Goal: Task Accomplishment & Management: Manage account settings

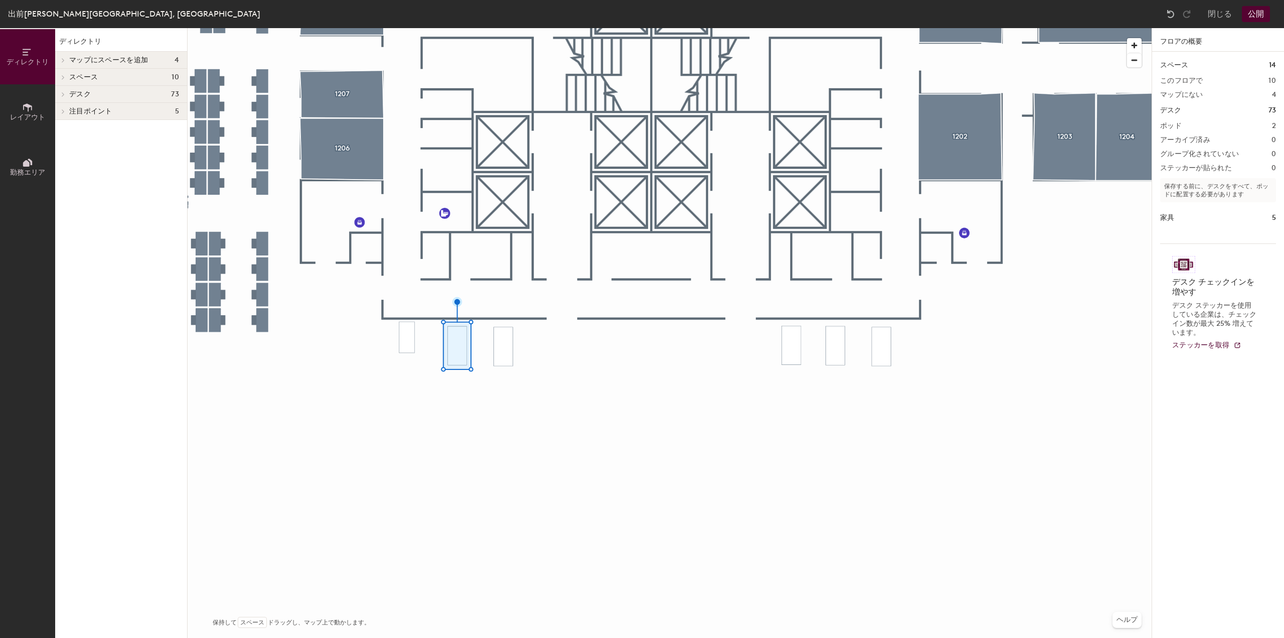
click at [498, 28] on div at bounding box center [670, 28] width 964 height 0
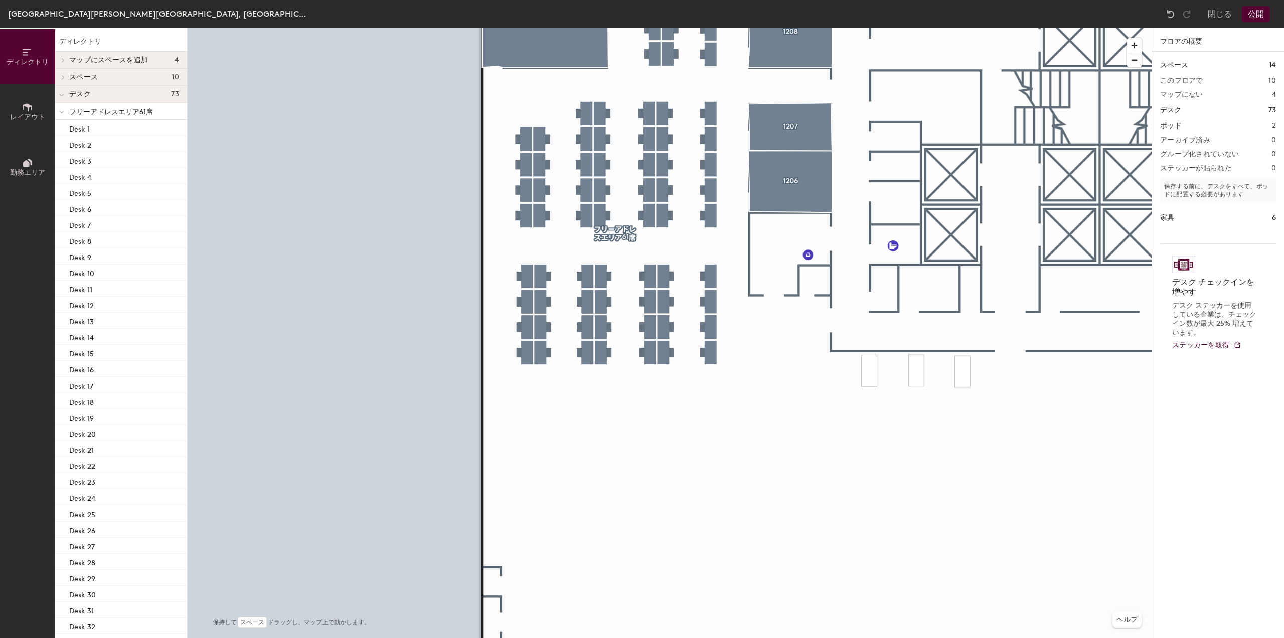
click at [26, 111] on icon at bounding box center [27, 107] width 11 height 11
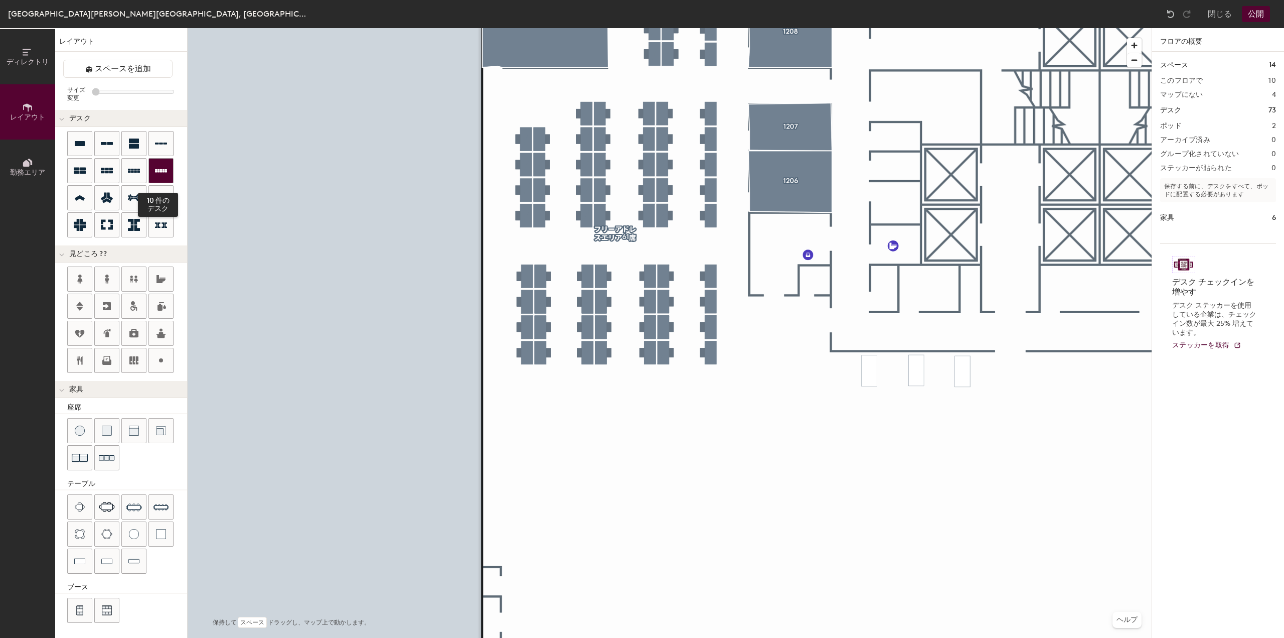
click at [166, 170] on icon at bounding box center [161, 171] width 12 height 12
click at [130, 167] on icon at bounding box center [134, 171] width 12 height 12
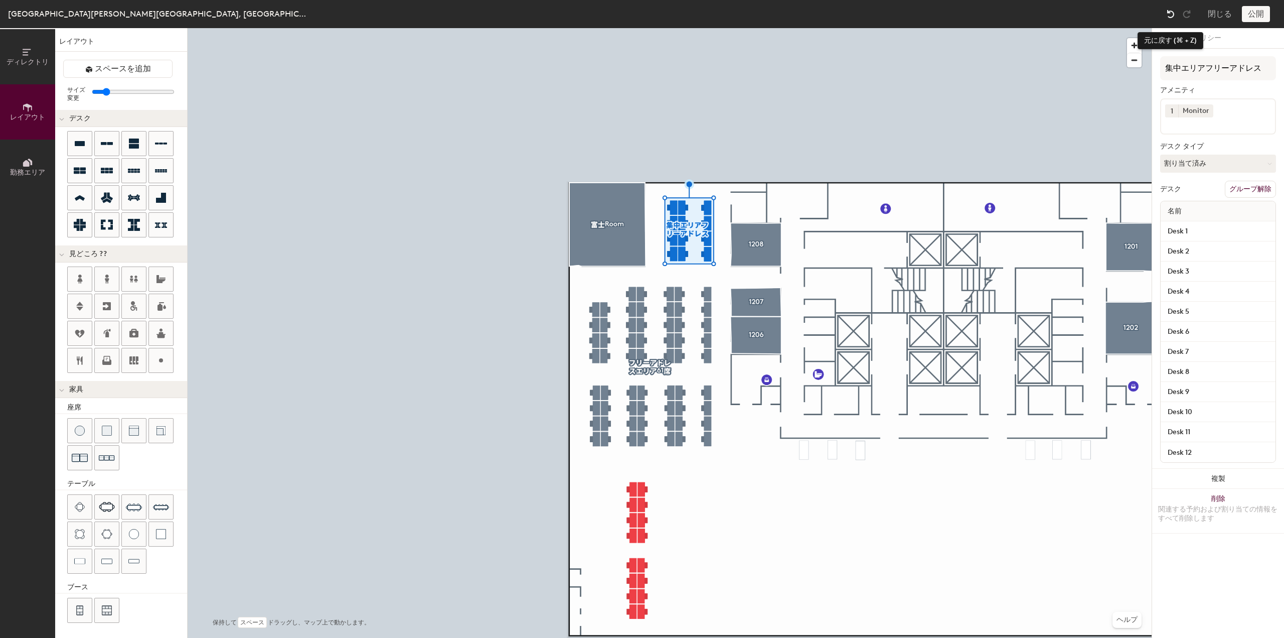
click at [1170, 15] on img at bounding box center [1171, 14] width 10 height 10
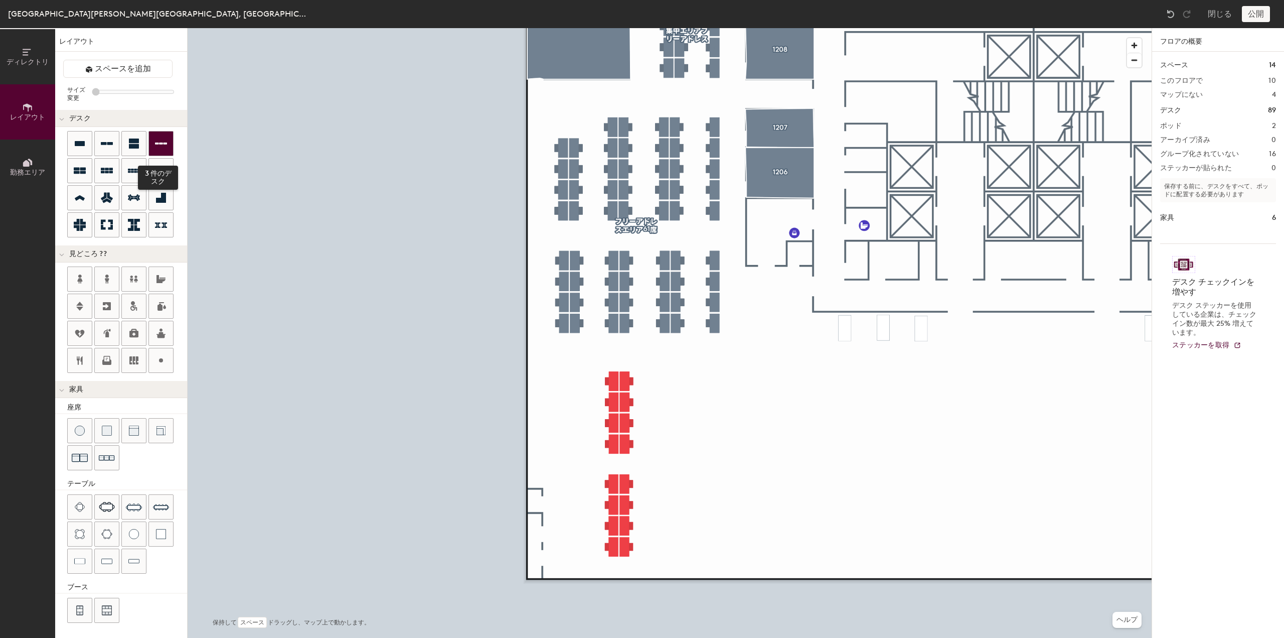
click at [165, 141] on icon at bounding box center [161, 143] width 12 height 12
type input "100"
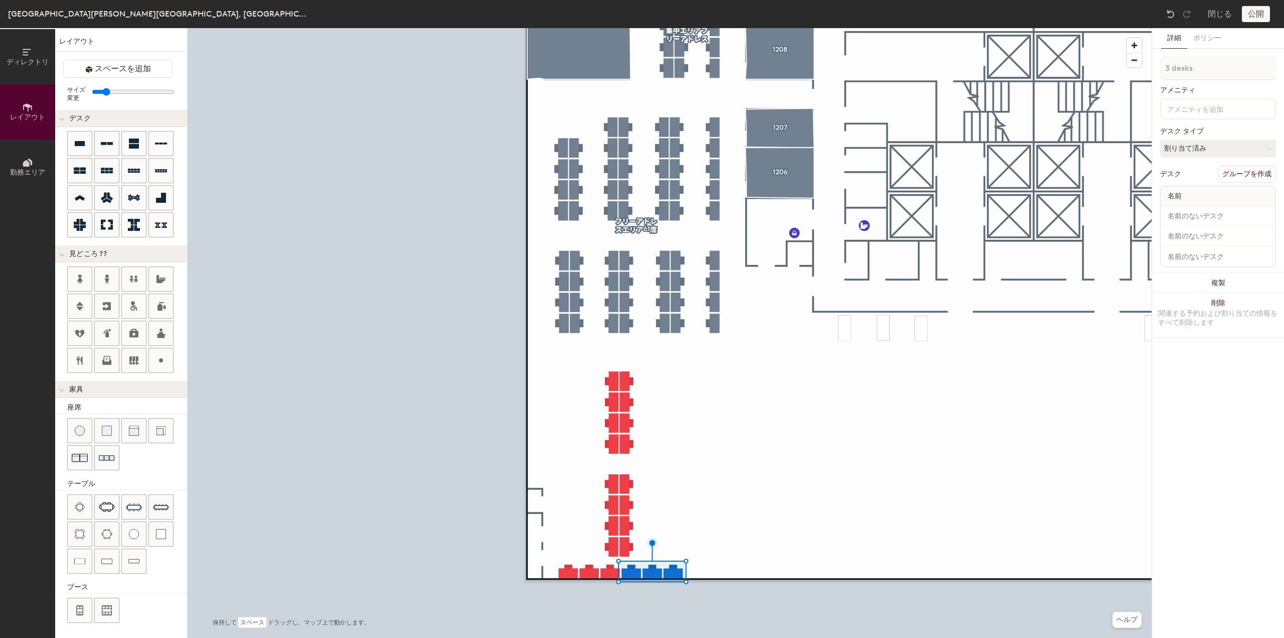
type input "1 desk"
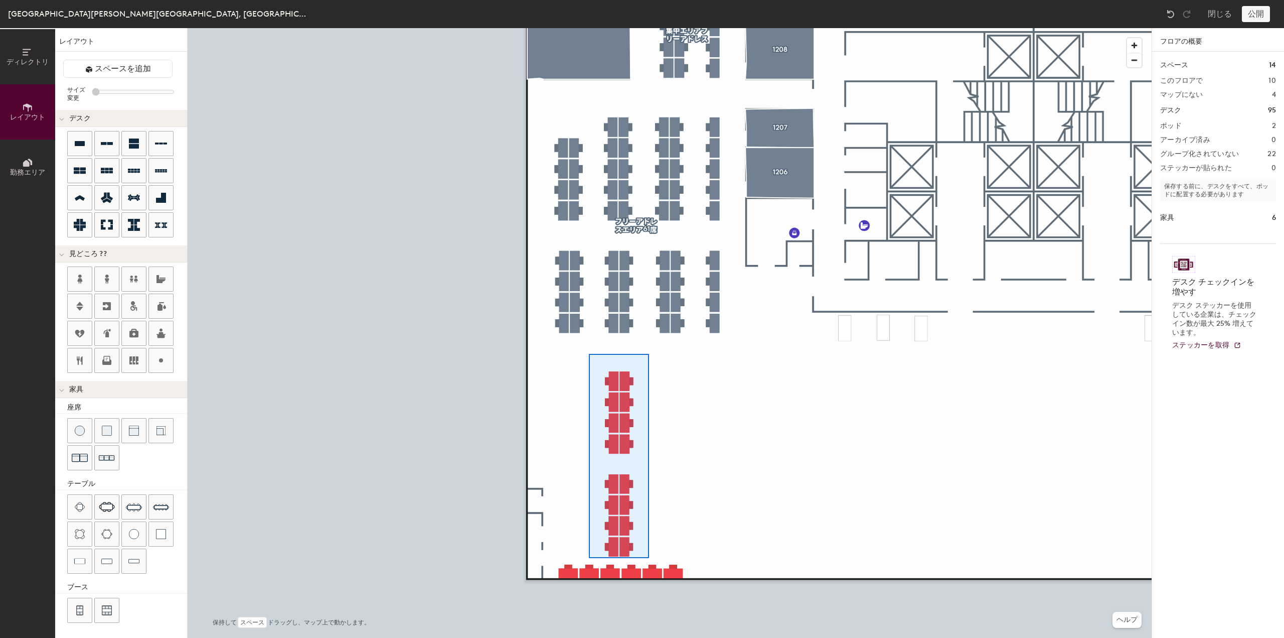
type input "100"
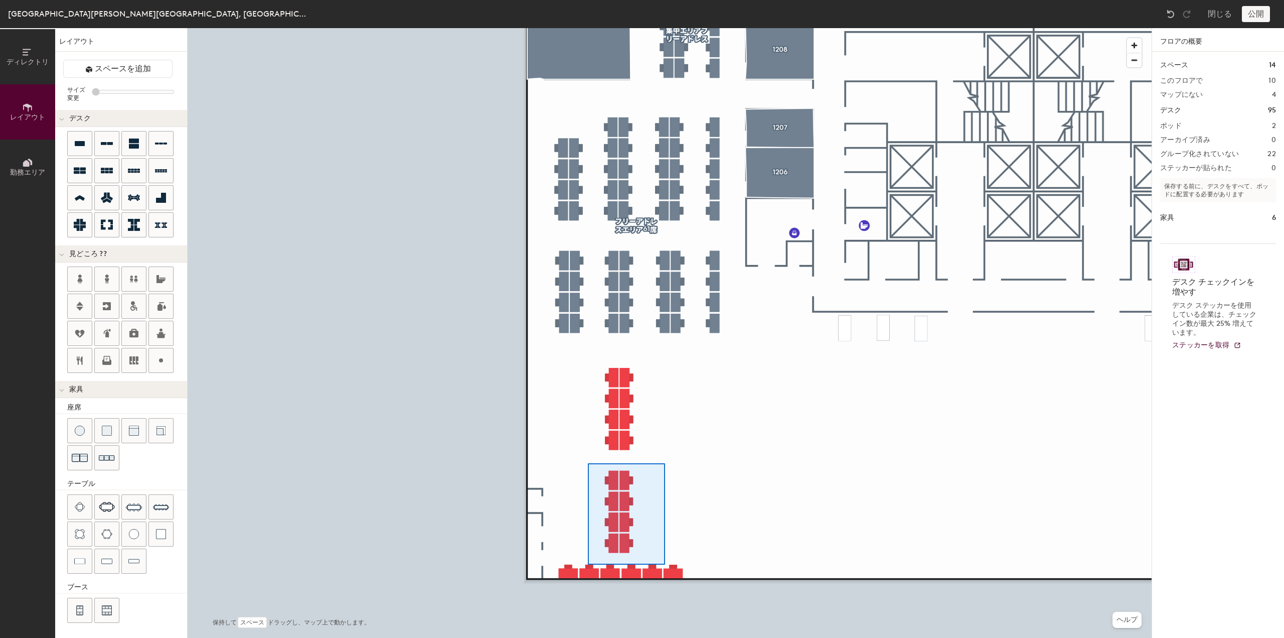
type input "100"
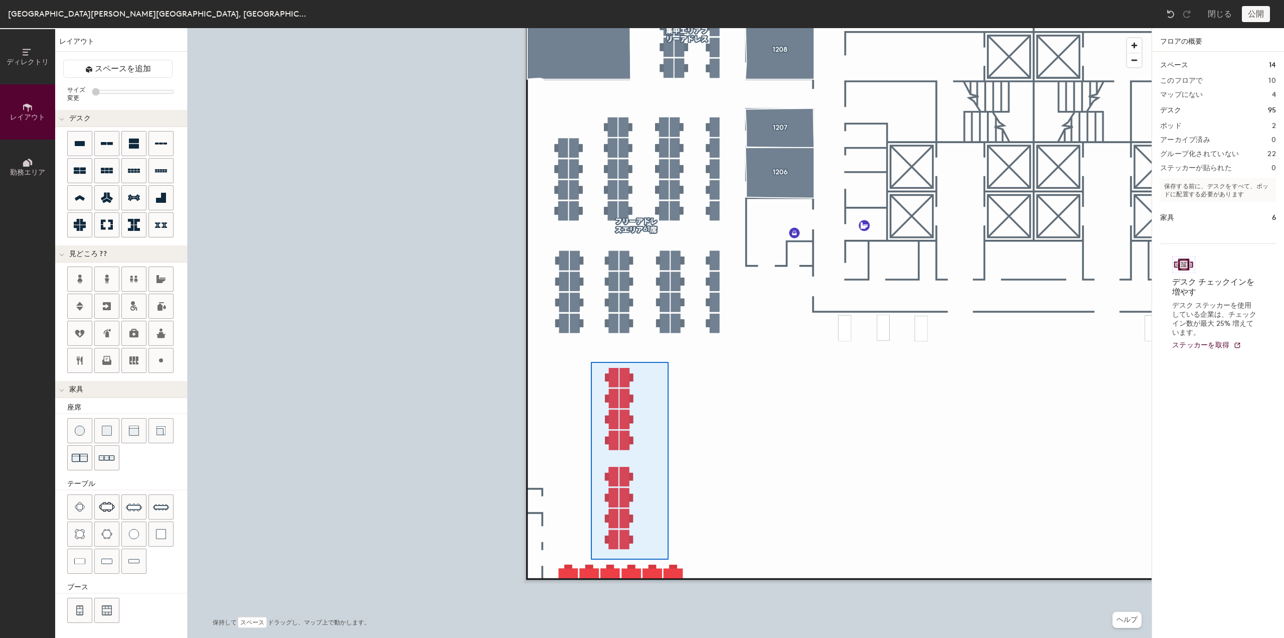
type input "100"
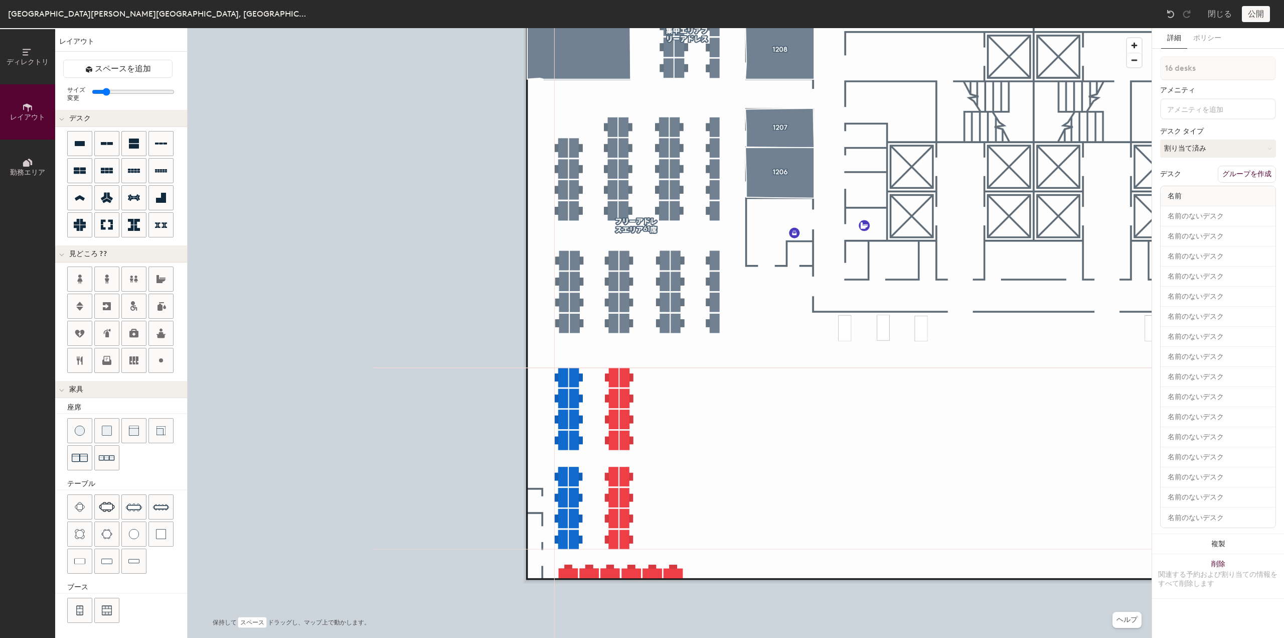
type input "1 desk"
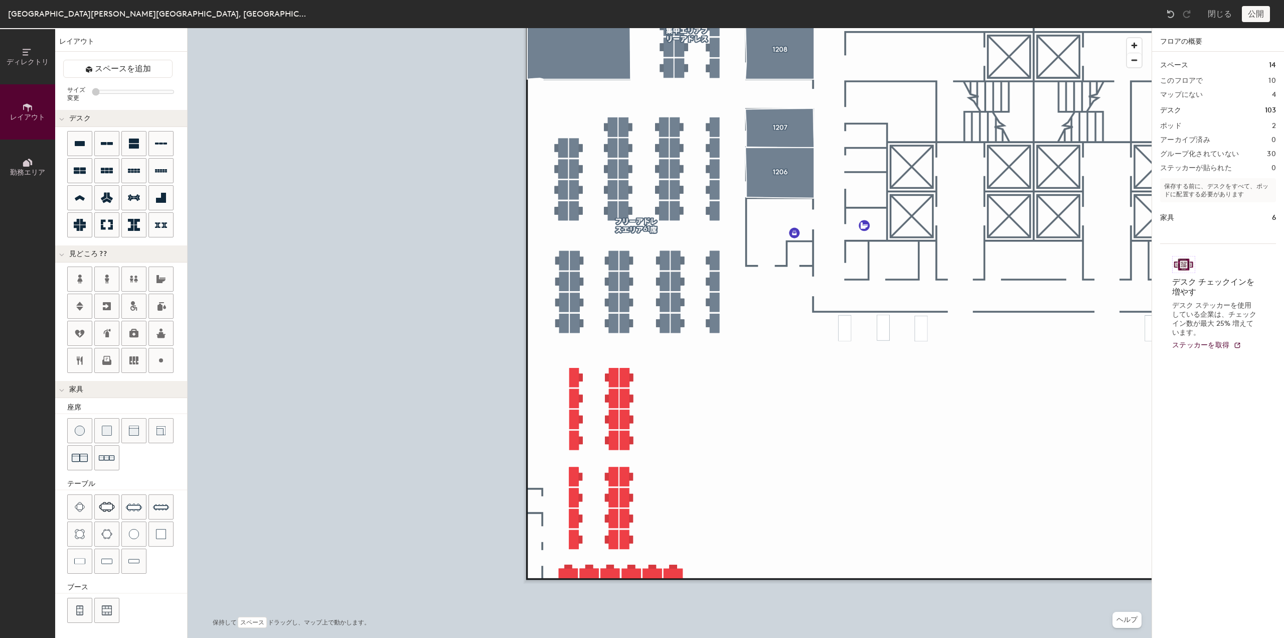
type input "20"
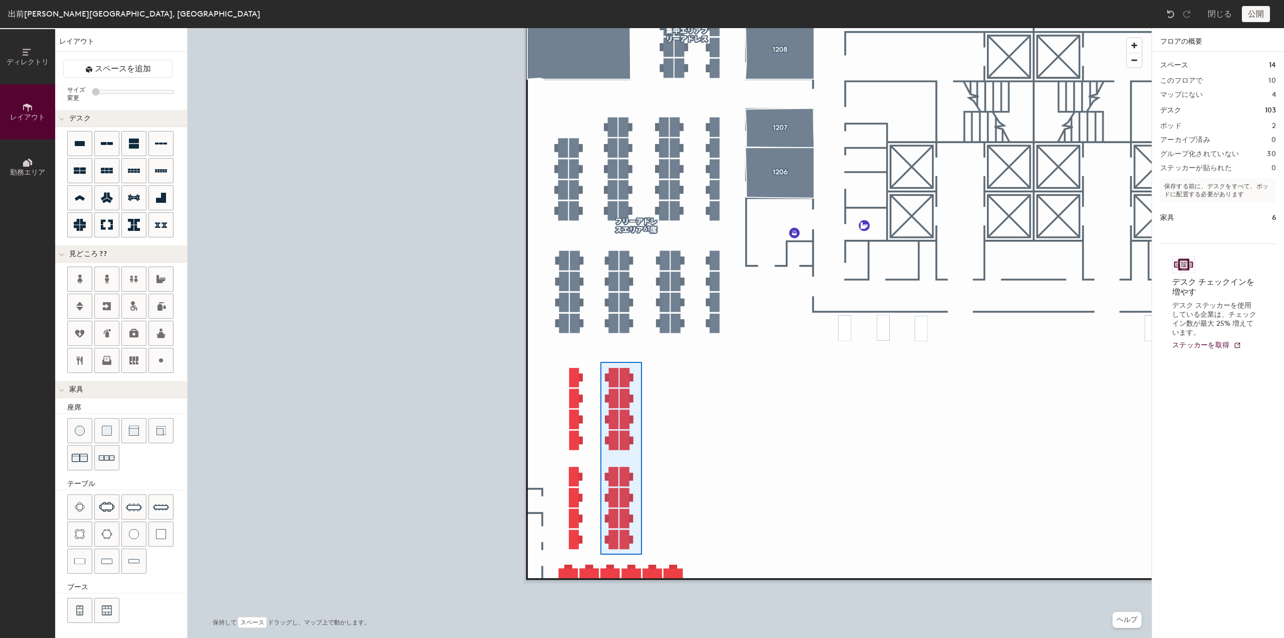
type input "100"
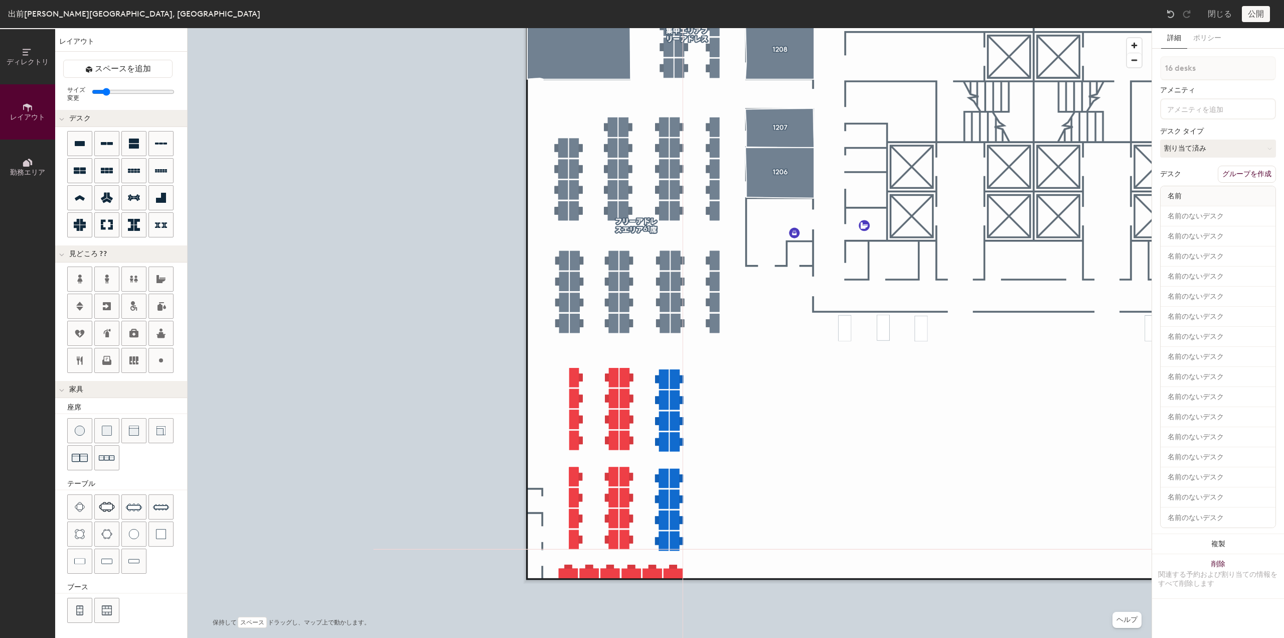
type input "1 desk"
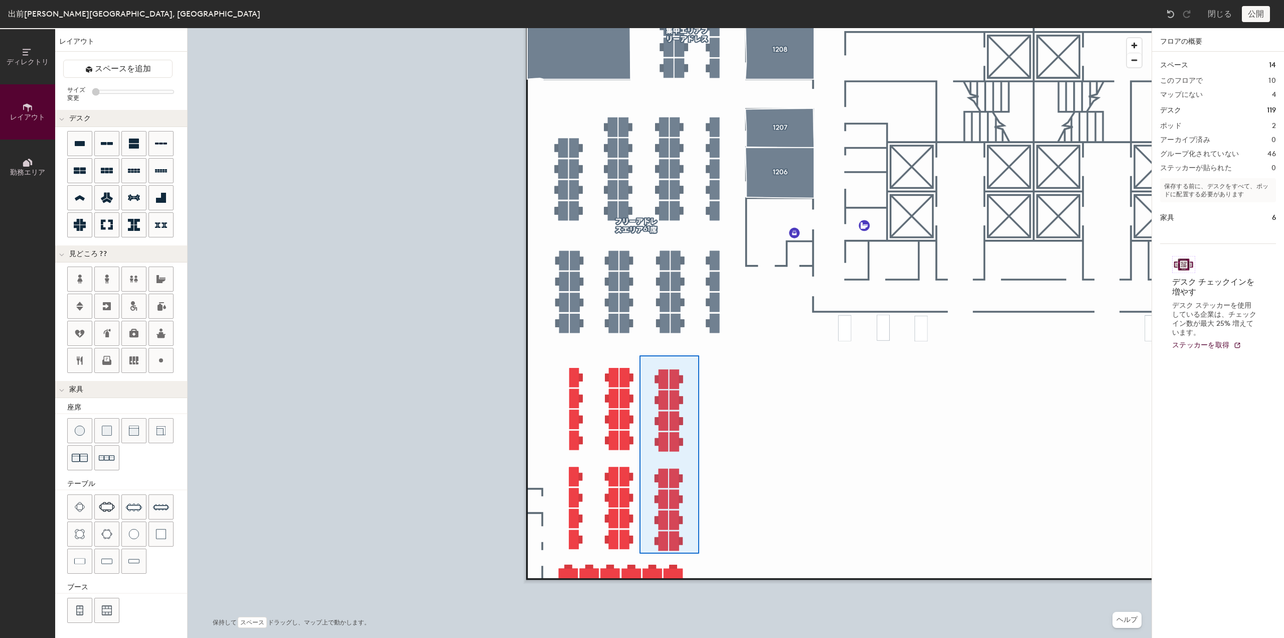
type input "100"
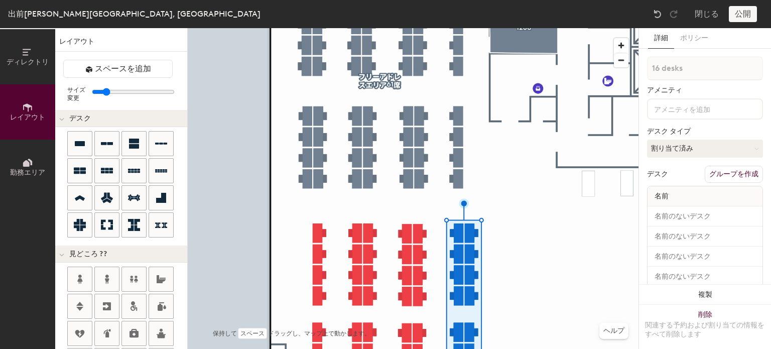
type input "1 desk"
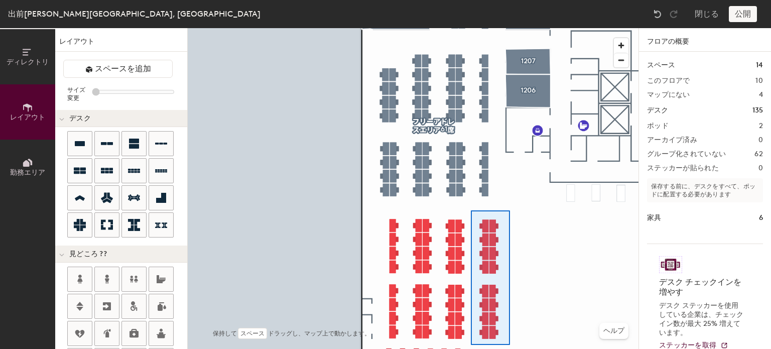
type input "100"
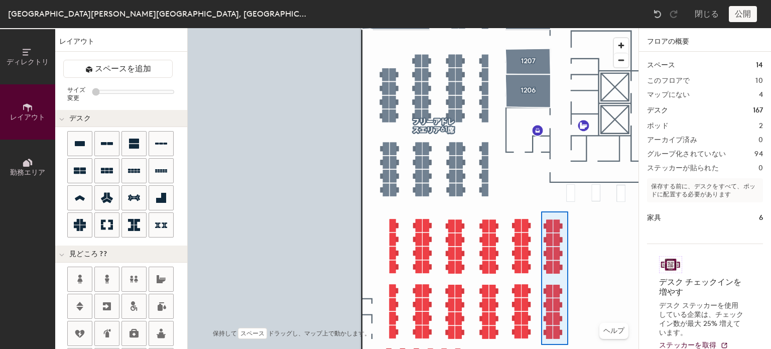
type input "100"
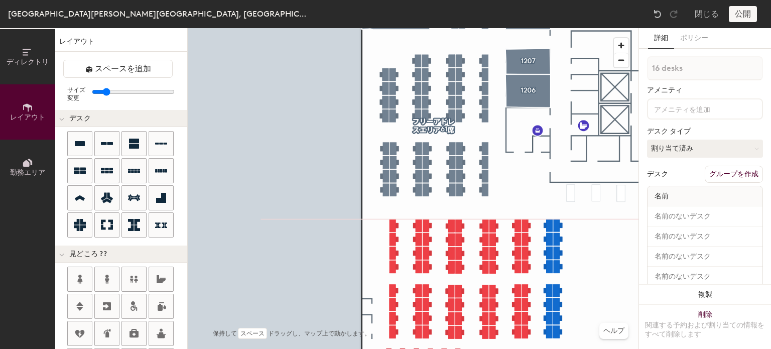
type input "1 desk"
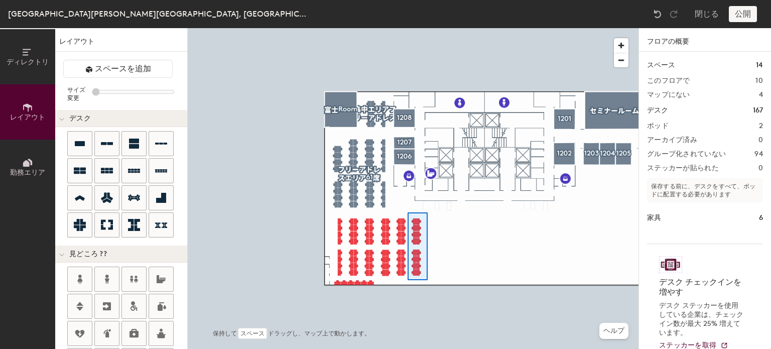
type input "100"
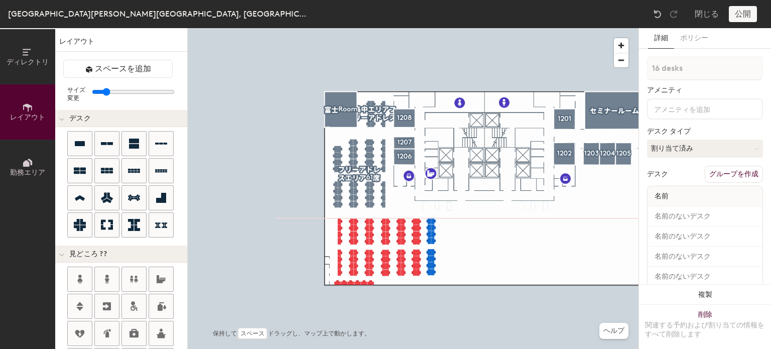
type input "1 desk"
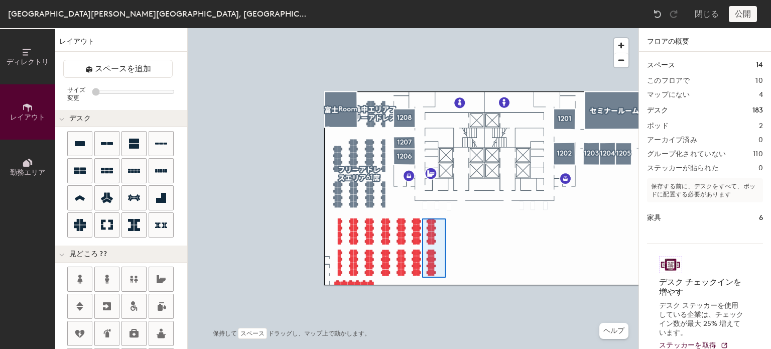
type input "100"
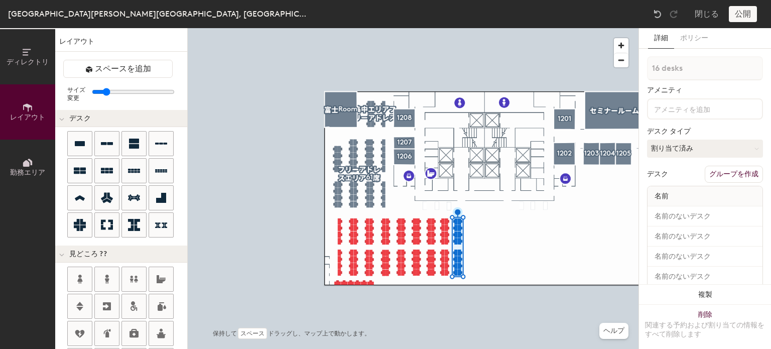
type input "1 desk"
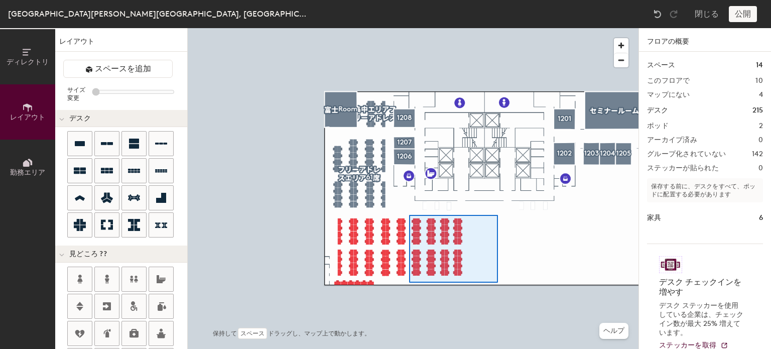
type input "100"
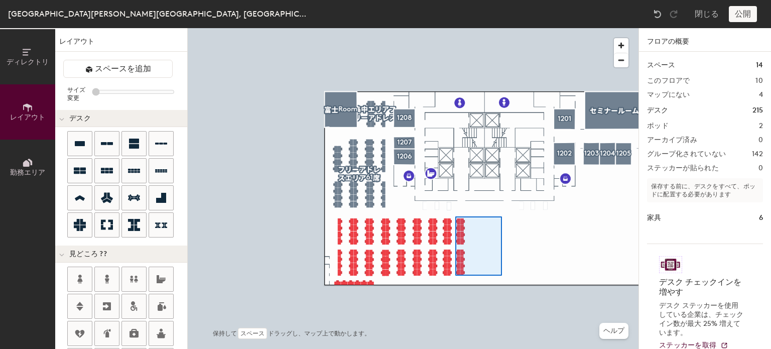
type input "100"
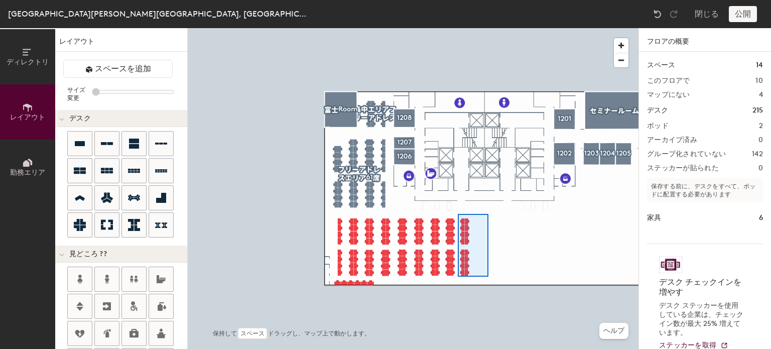
type input "100"
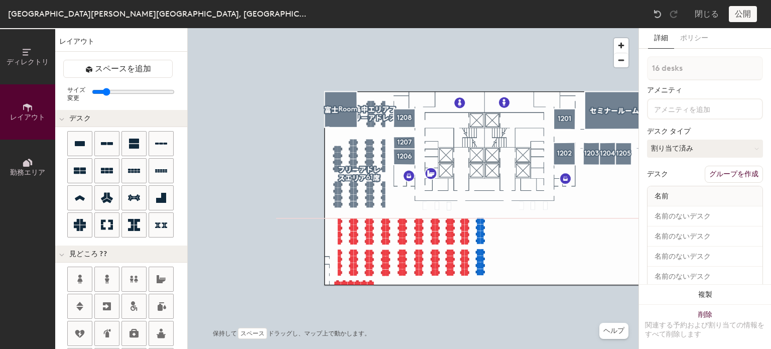
type input "1 desk"
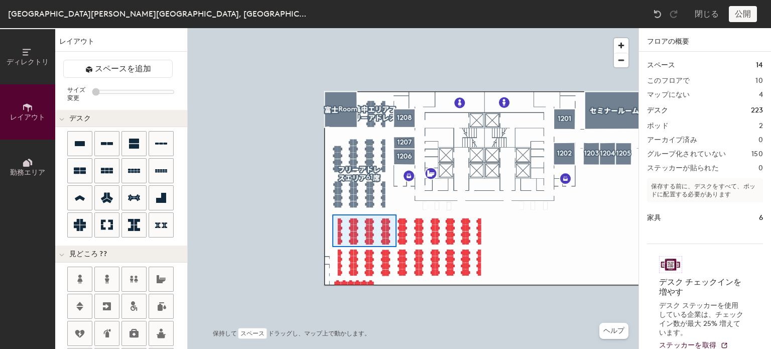
type input "100"
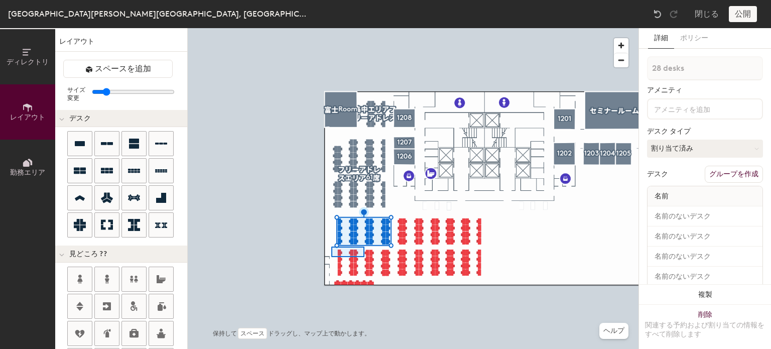
type input "6 desks"
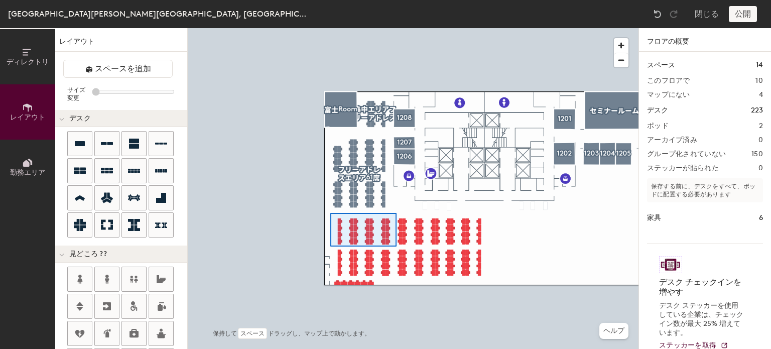
type input "100"
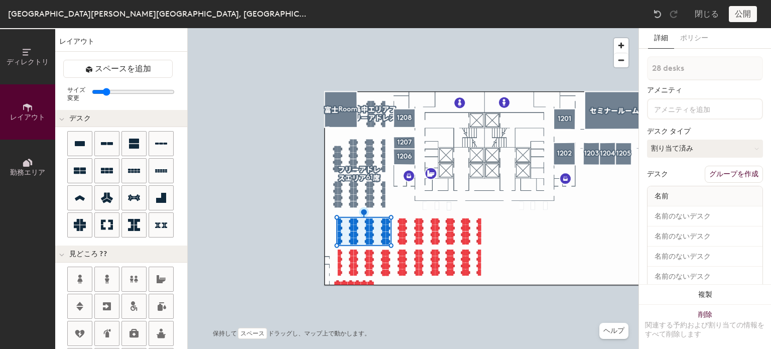
click at [672, 108] on input at bounding box center [697, 108] width 90 height 12
type input "フリーアドレスエリア30席"
click at [747, 112] on div "フリーアドレスエリア30席" at bounding box center [705, 108] width 116 height 21
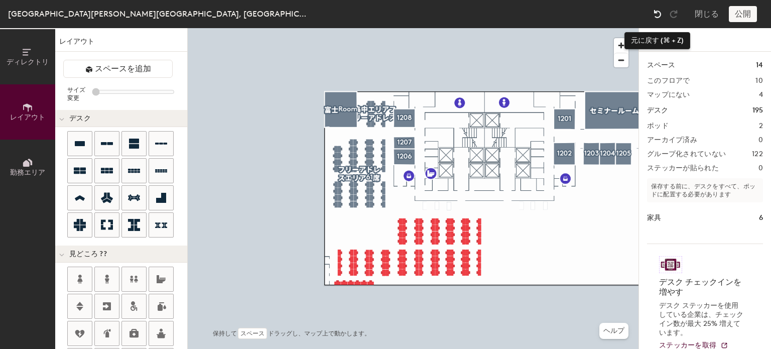
click at [658, 16] on img at bounding box center [657, 14] width 10 height 10
type input "100"
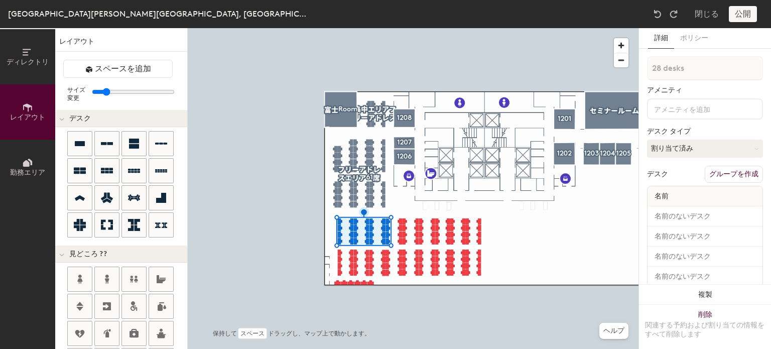
click at [718, 176] on button "グループを作成" at bounding box center [733, 174] width 58 height 17
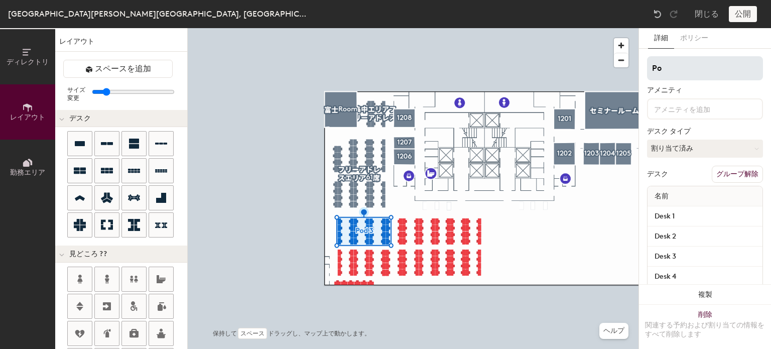
type input "P"
type input "フリーアドレスエリア30席"
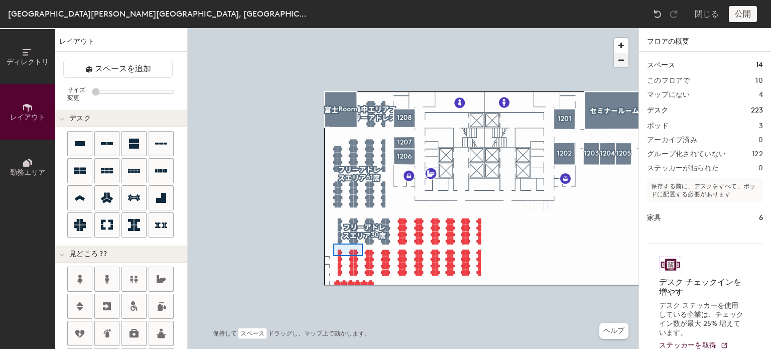
type input "100"
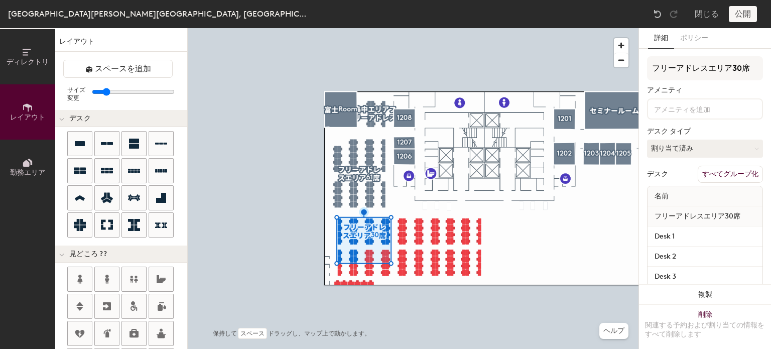
click at [705, 175] on button "すべてグループ化" at bounding box center [729, 174] width 65 height 17
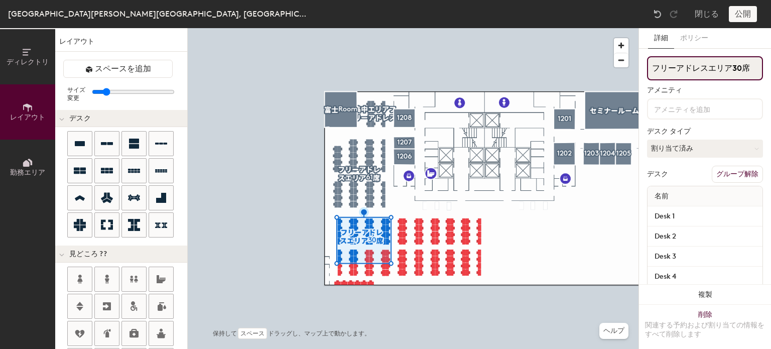
click at [737, 68] on input "フリーアドレスエリア30席" at bounding box center [705, 68] width 116 height 24
click at [743, 66] on input "フリーアドレスエリア30席" at bounding box center [705, 68] width 116 height 24
type input "フリーアドレスエリア35席"
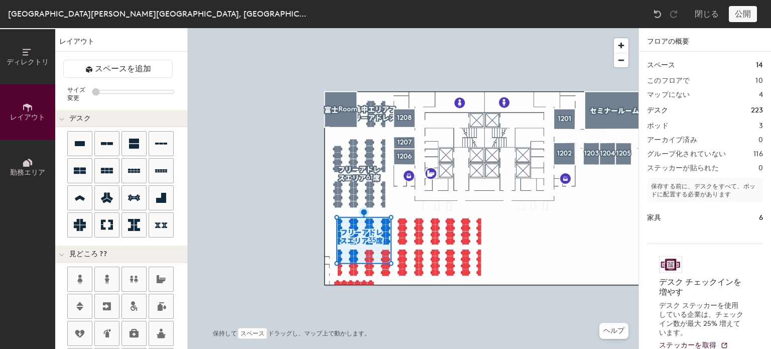
type input "20"
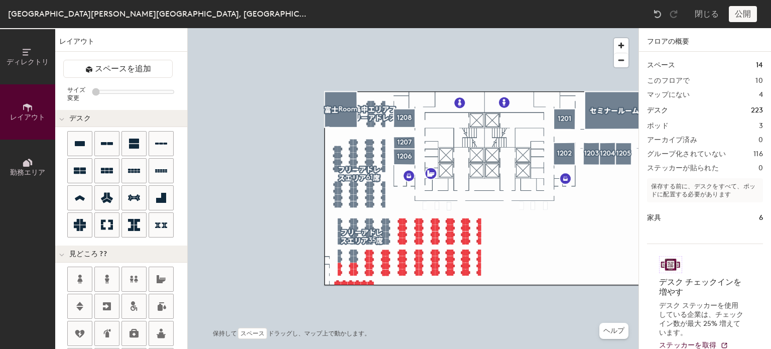
click at [659, 126] on h2 "ポッド" at bounding box center [658, 126] width 22 height 8
click at [26, 170] on span "勤務エリア" at bounding box center [27, 172] width 35 height 9
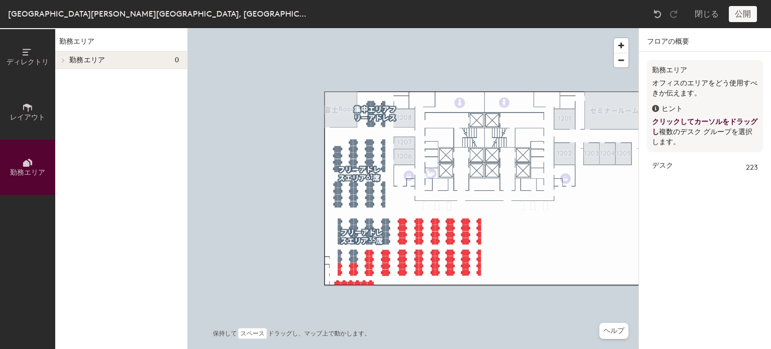
click at [29, 60] on span "ディレクトリ" at bounding box center [28, 62] width 42 height 9
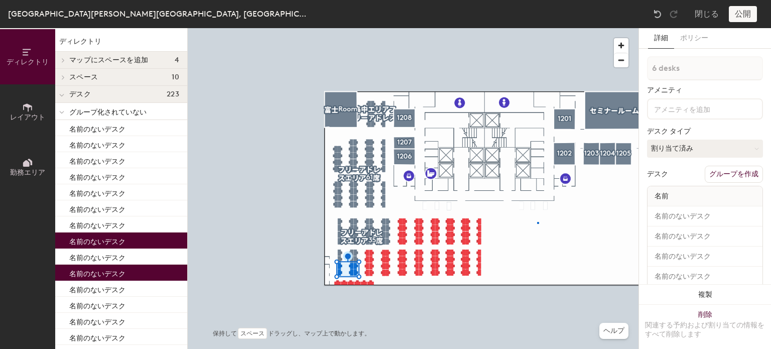
click at [537, 28] on div at bounding box center [413, 28] width 451 height 0
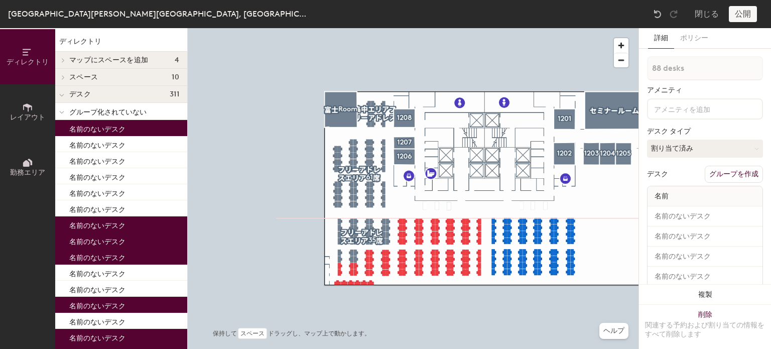
type input "1 desk"
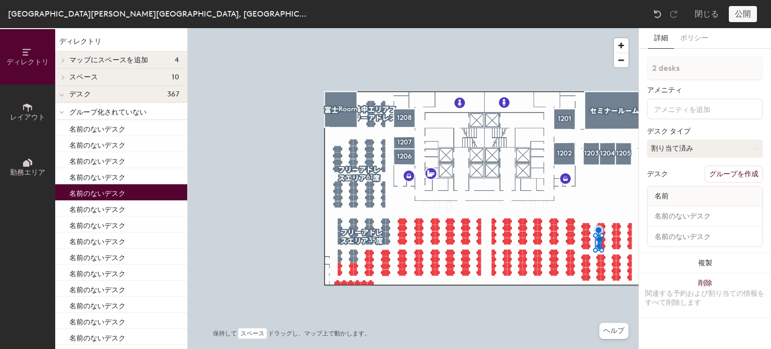
click at [600, 28] on div at bounding box center [413, 28] width 451 height 0
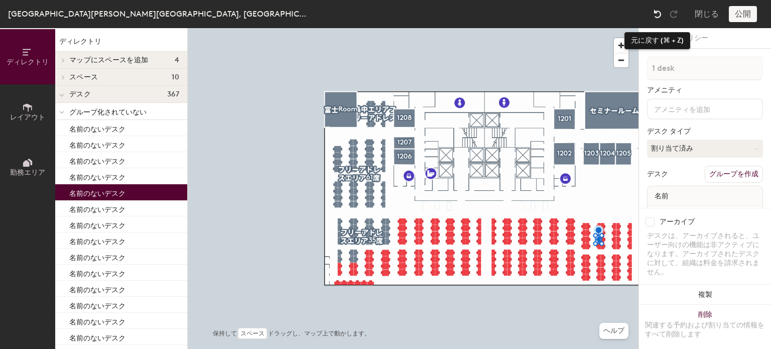
click at [653, 15] on img at bounding box center [657, 14] width 10 height 10
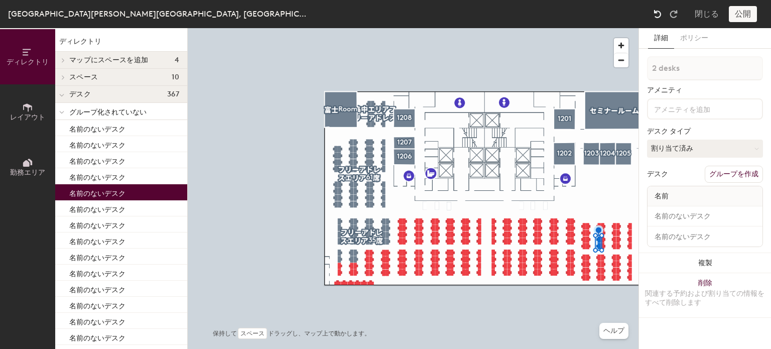
click at [658, 12] on img at bounding box center [657, 14] width 10 height 10
type input "56 desks"
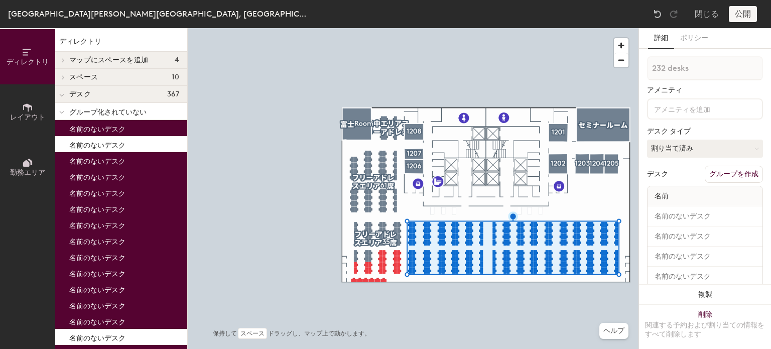
click at [720, 176] on button "グループを作成" at bounding box center [733, 174] width 58 height 17
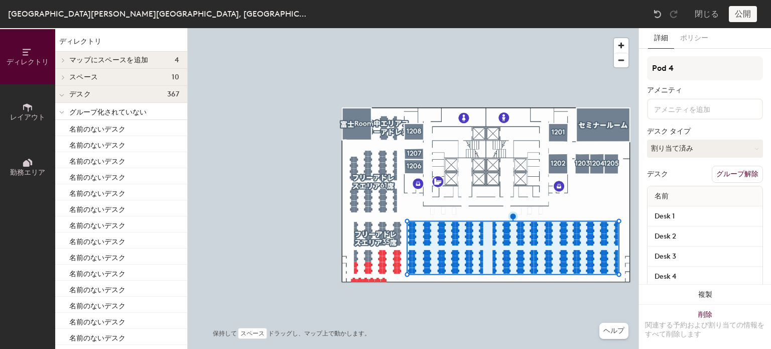
click at [689, 115] on div at bounding box center [705, 108] width 116 height 21
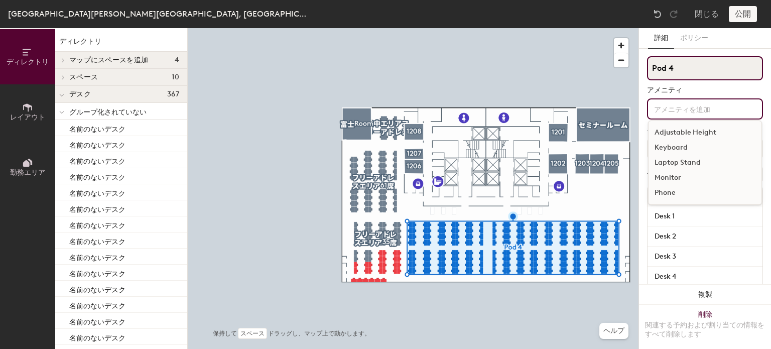
click at [681, 71] on input "Pod 4" at bounding box center [705, 68] width 116 height 24
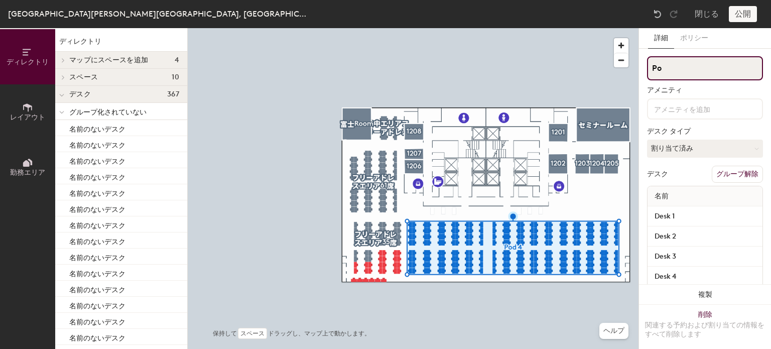
type input "P"
type input "固定席エリア"
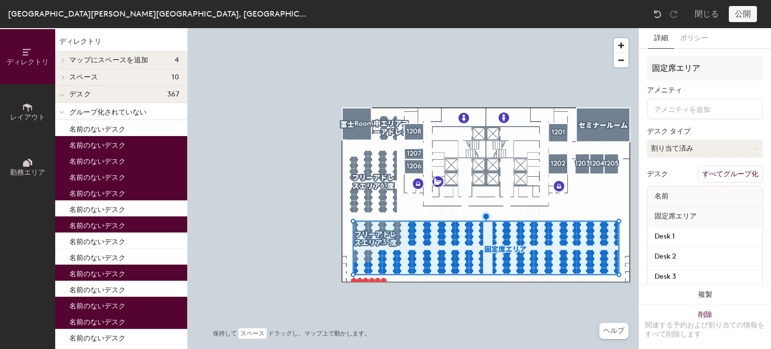
scroll to position [2482, 0]
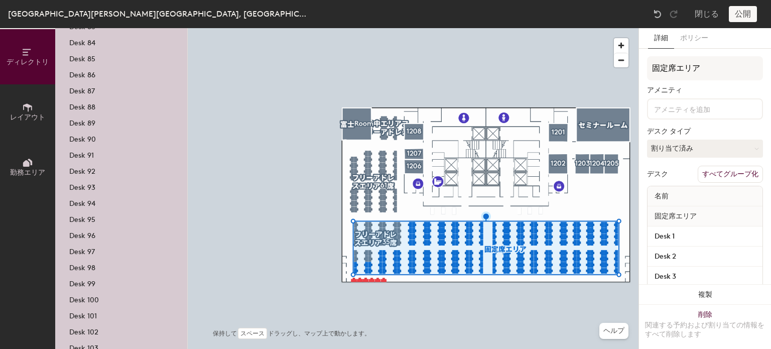
click at [725, 174] on button "すべてグループ化" at bounding box center [729, 174] width 65 height 17
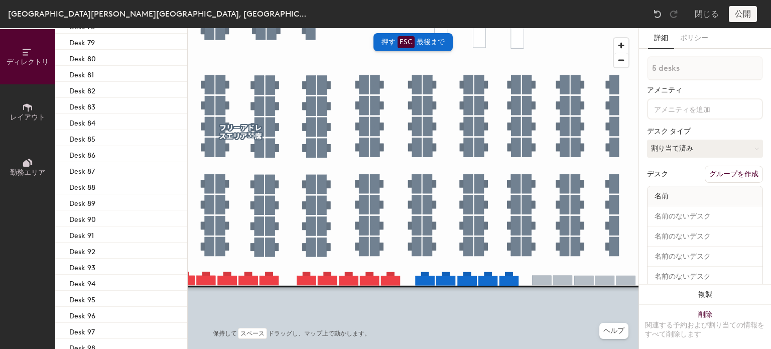
scroll to position [2723, 0]
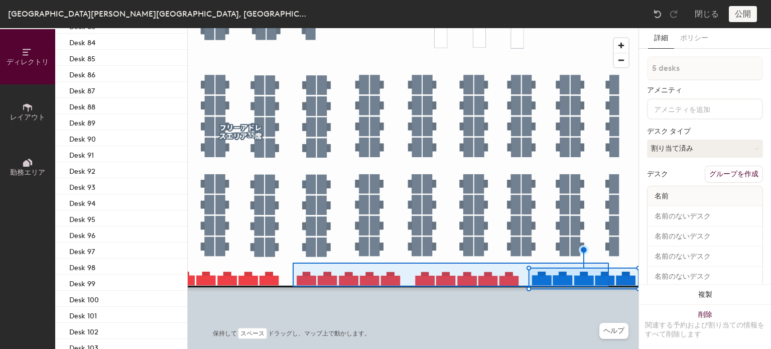
type input "14 desks"
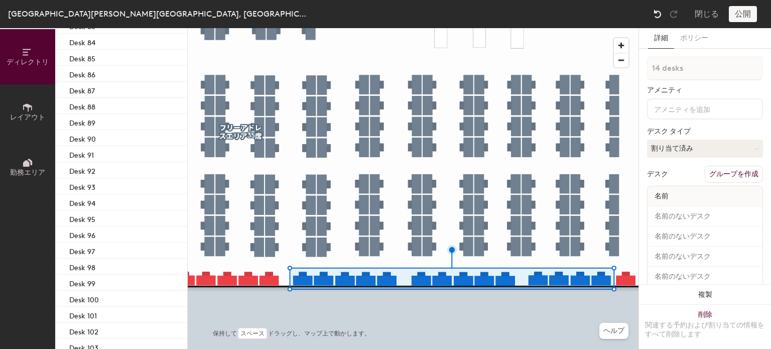
click at [656, 12] on img at bounding box center [657, 14] width 10 height 10
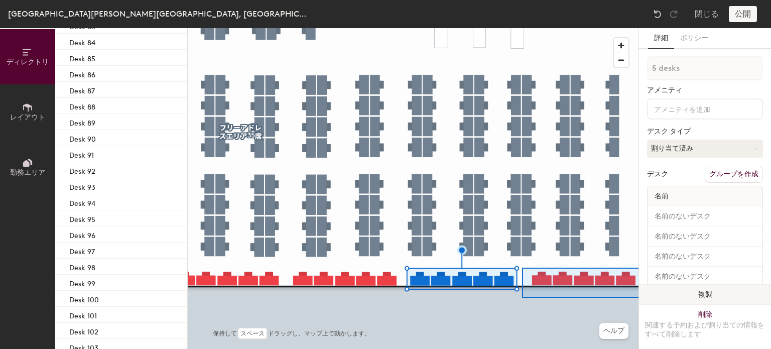
click at [653, 298] on div "ディレクトリ レイアウト 勤務エリア ディレクトリ マップにスペースを追加 4 1206 1207 1208 富士Room スペース 10 1201 1202…" at bounding box center [385, 188] width 771 height 321
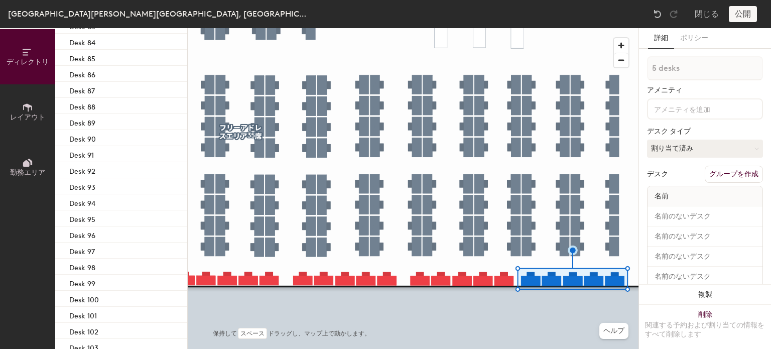
type input "1 desk"
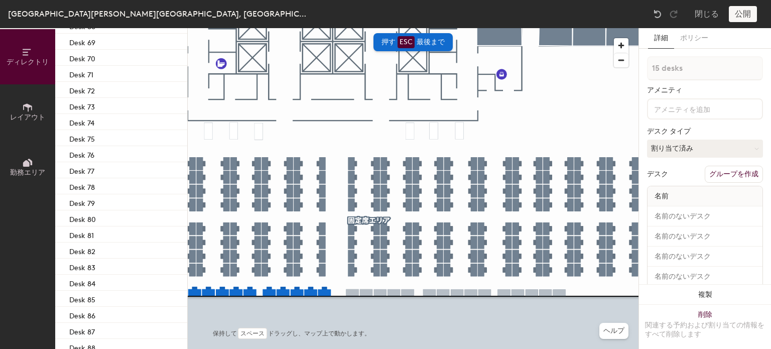
scroll to position [2964, 0]
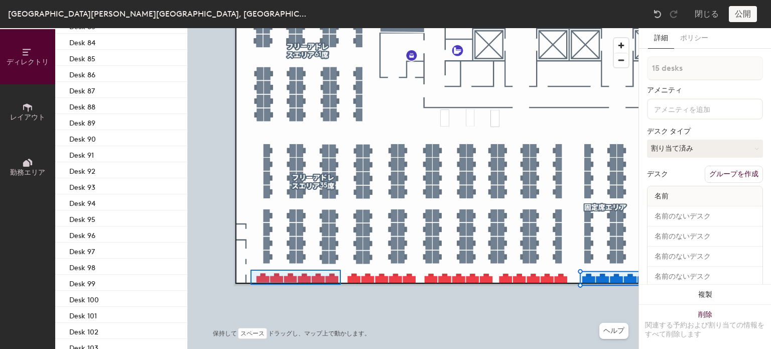
type input "6 desks"
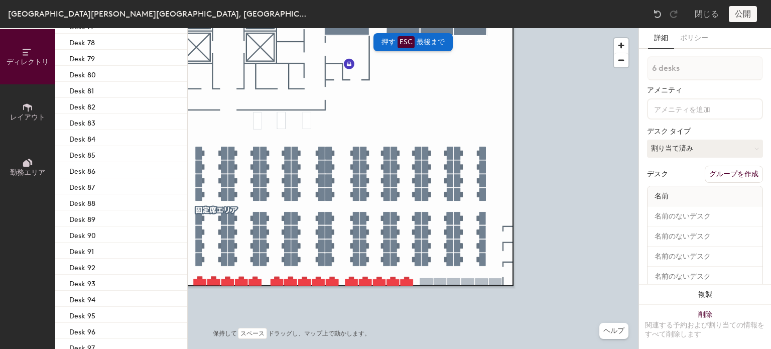
scroll to position [3060, 0]
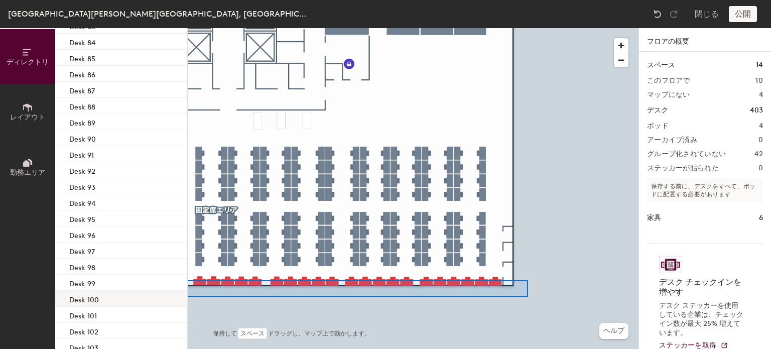
click at [5, 279] on div "ディレクトリ レイアウト 勤務エリア ディレクトリ マップにスペースを追加 4 [DATE] [DATE] [DATE] 富士Room スペース 10 [DA…" at bounding box center [385, 188] width 771 height 321
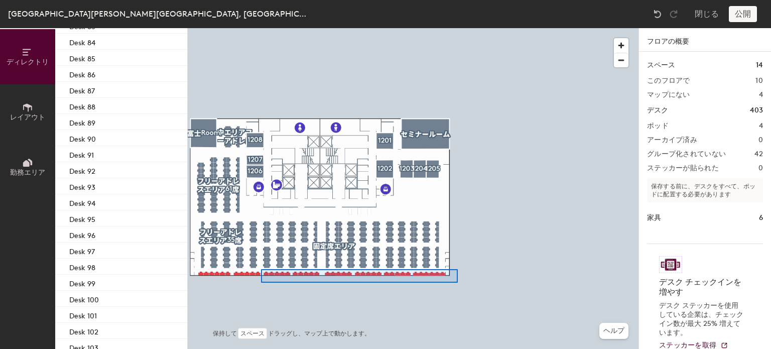
click at [261, 28] on div at bounding box center [413, 28] width 451 height 0
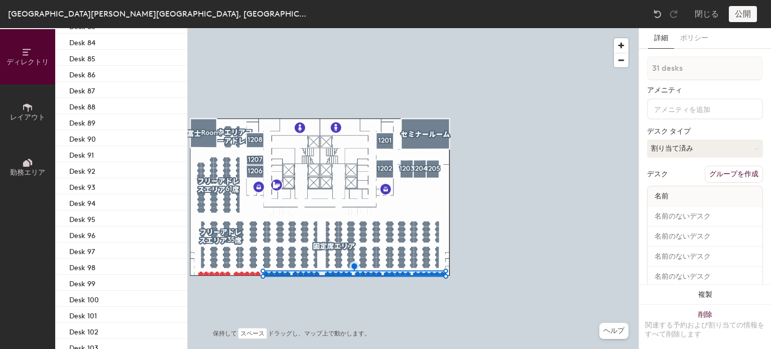
click at [728, 170] on button "グループを作成" at bounding box center [733, 174] width 58 height 17
type input "P"
type input "フリーアドレス＆予備席"
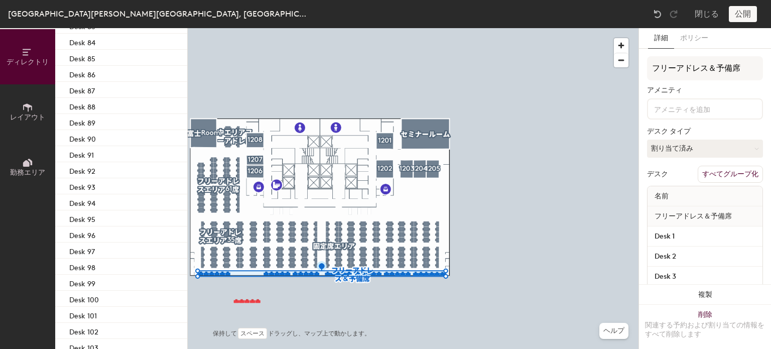
drag, startPoint x: 729, startPoint y: 170, endPoint x: 708, endPoint y: 187, distance: 27.2
click at [729, 170] on button "すべてグループ化" at bounding box center [729, 174] width 65 height 17
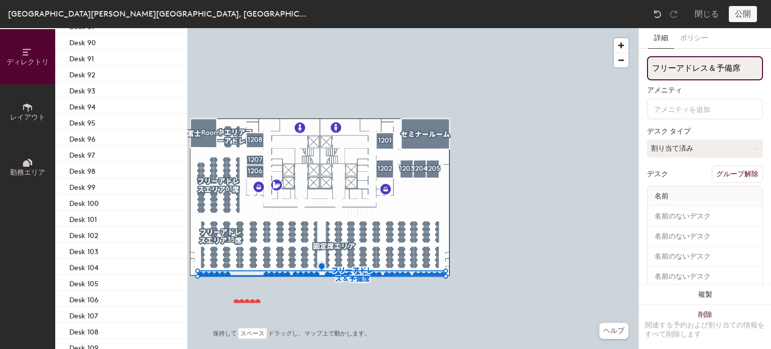
scroll to position [2466, 0]
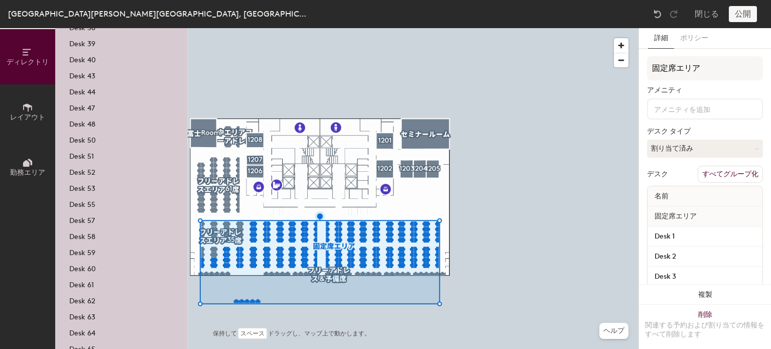
click at [720, 171] on button "すべてグループ化" at bounding box center [729, 174] width 65 height 17
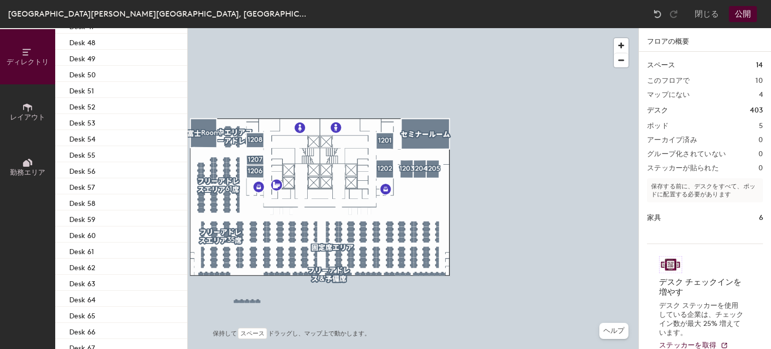
click at [263, 28] on div at bounding box center [413, 28] width 451 height 0
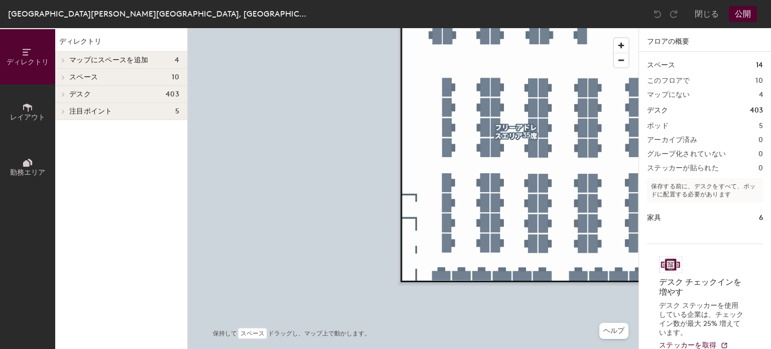
click at [24, 120] on span "レイアウト" at bounding box center [27, 117] width 35 height 9
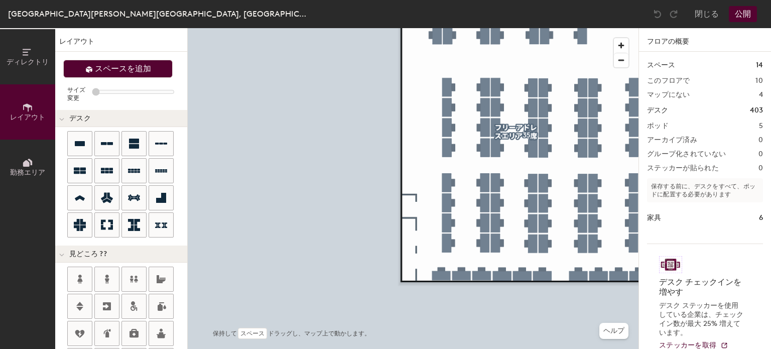
click at [95, 68] on span "スペースを追加" at bounding box center [123, 69] width 56 height 10
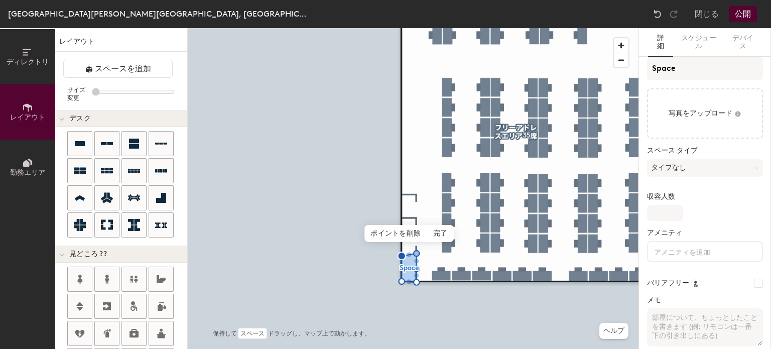
type input "20"
click at [682, 71] on input "Space" at bounding box center [705, 68] width 116 height 24
click at [615, 71] on div "ディレクトリ レイアウト 勤務エリア レイアウト スペースを追加 サイズ変更 デスク 見どころ ?? 家具 座席 テーブル ブース 保持して スペース ドラッ…" at bounding box center [385, 188] width 771 height 321
type input "R"
type input "20"
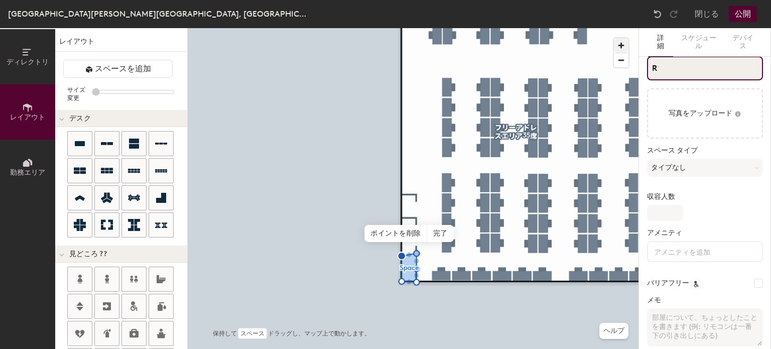
type input "Ro"
type input "20"
type input "Roo"
type input "20"
type input "Room"
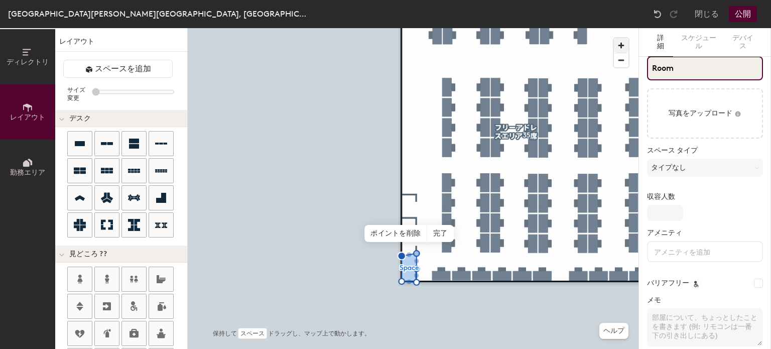
type input "20"
type input "RoomC"
type input "20"
type input "RoomC"
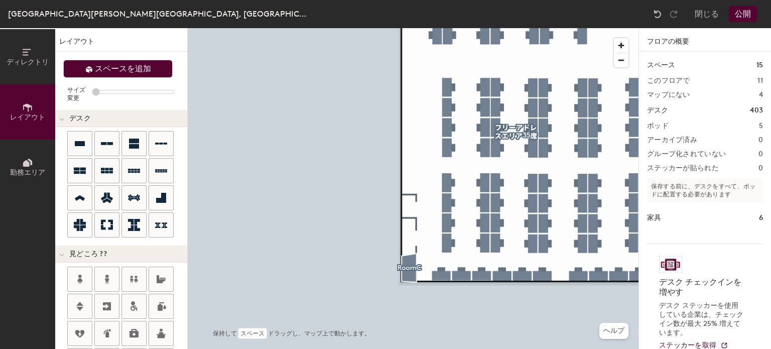
click at [127, 73] on span "スペースを追加" at bounding box center [123, 69] width 56 height 10
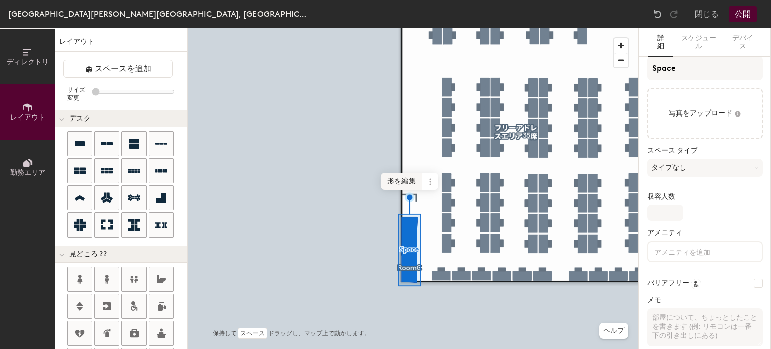
click at [399, 182] on span "形を編集" at bounding box center [401, 181] width 41 height 17
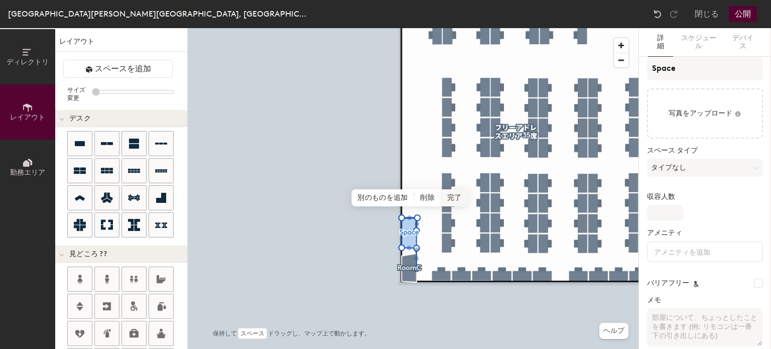
click at [455, 199] on span "完了" at bounding box center [454, 197] width 27 height 17
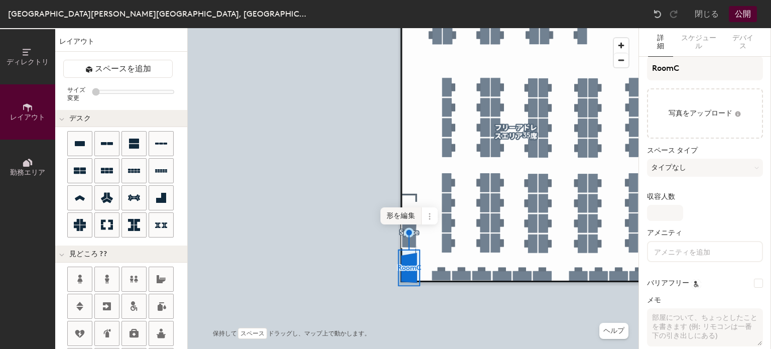
click at [402, 216] on span "形を編集" at bounding box center [400, 215] width 41 height 17
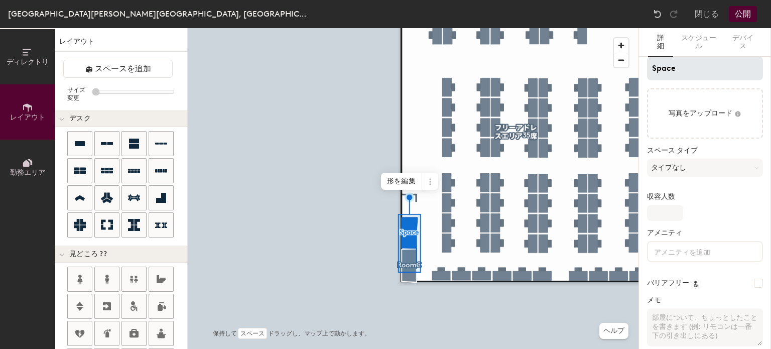
type input "20"
click at [686, 69] on input "Space" at bounding box center [705, 68] width 116 height 24
type input "Spa"
type input "20"
type input "S"
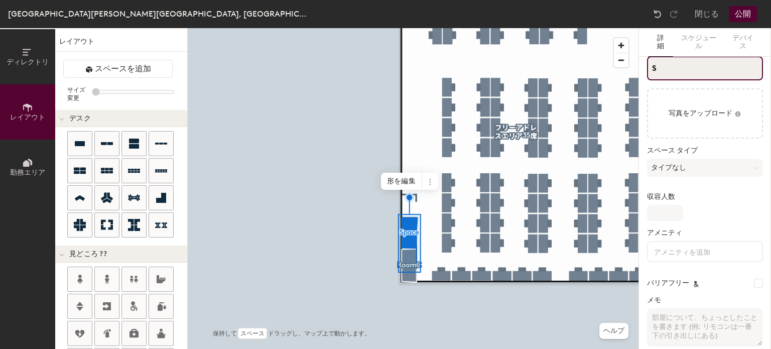
type input "20"
type input "S"
type input "20"
type input "SR"
type input "20"
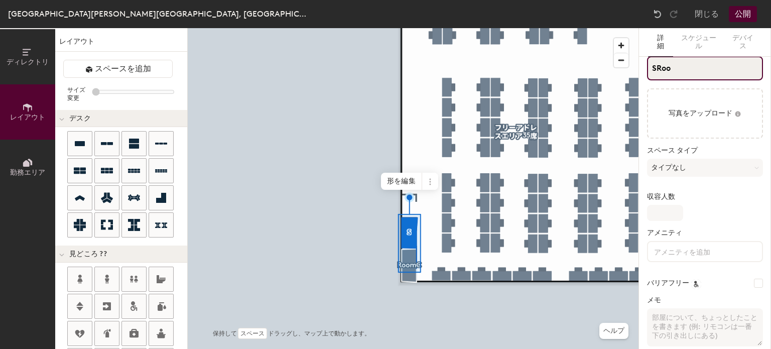
type input "SRoom"
type input "20"
type input "SRoo"
type input "20"
type input "S"
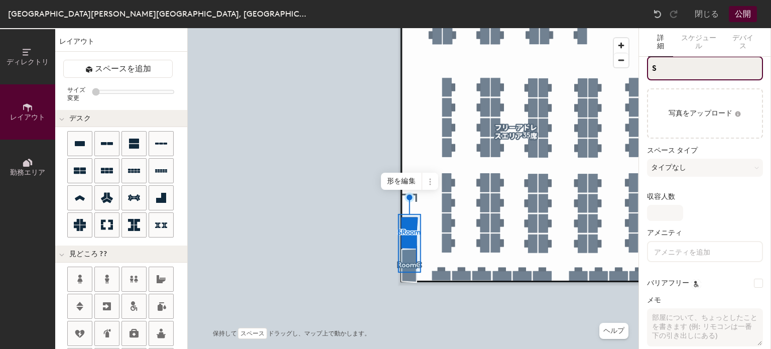
type input "20"
type input "S"
type input "20"
type input "R"
type input "20"
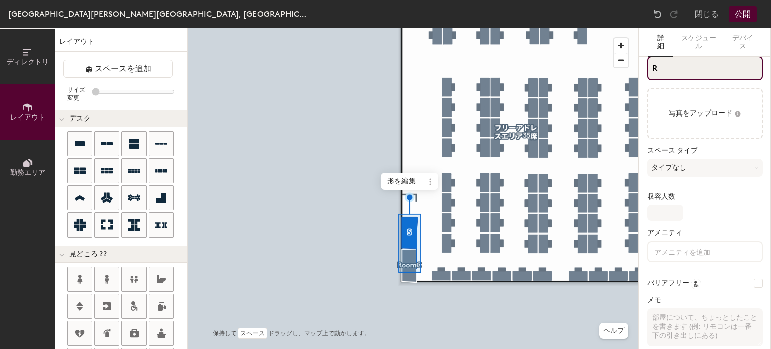
type input "Ro"
type input "20"
type input "Roo"
type input "20"
type input "Room"
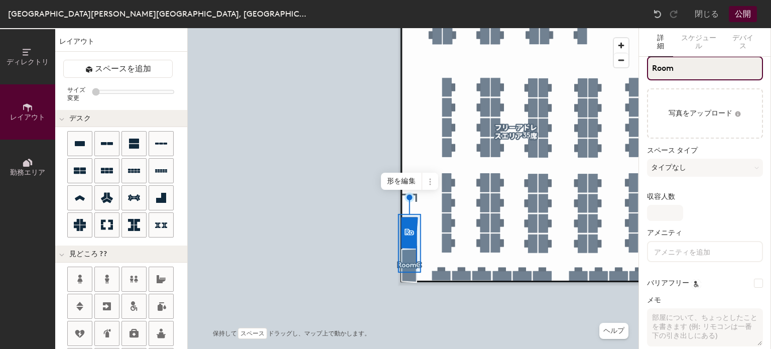
type input "20"
type input "Room"
type input "20"
type input "RoomB"
type input "20"
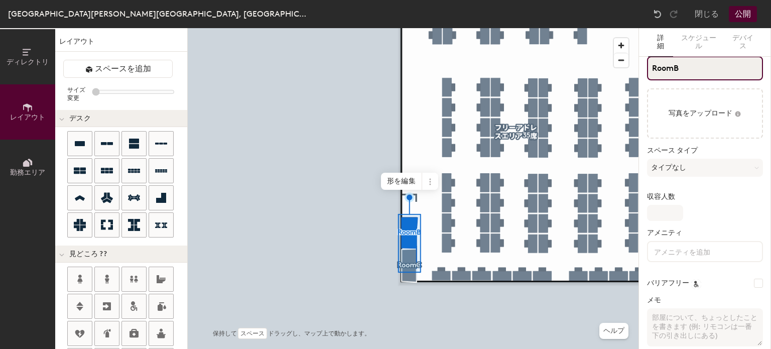
type input "RoomB"
click at [404, 181] on span "形を編集" at bounding box center [401, 181] width 41 height 17
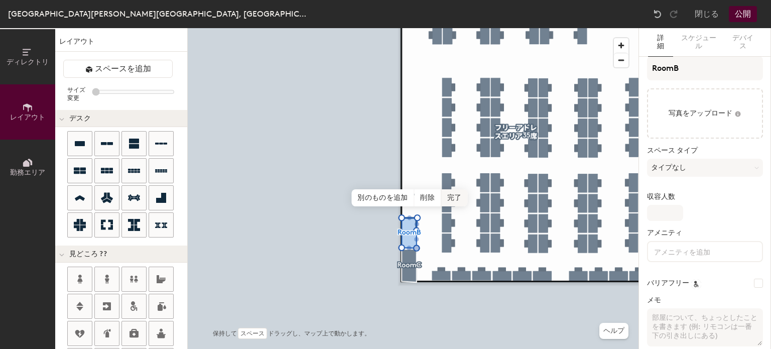
click at [455, 201] on span "完了" at bounding box center [454, 197] width 27 height 17
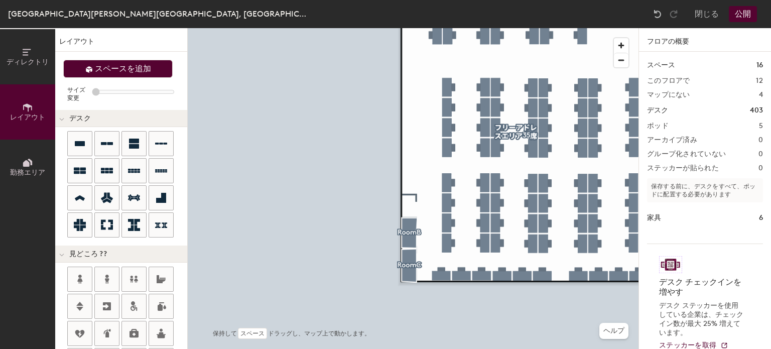
click at [128, 68] on span "スペースを追加" at bounding box center [123, 69] width 56 height 10
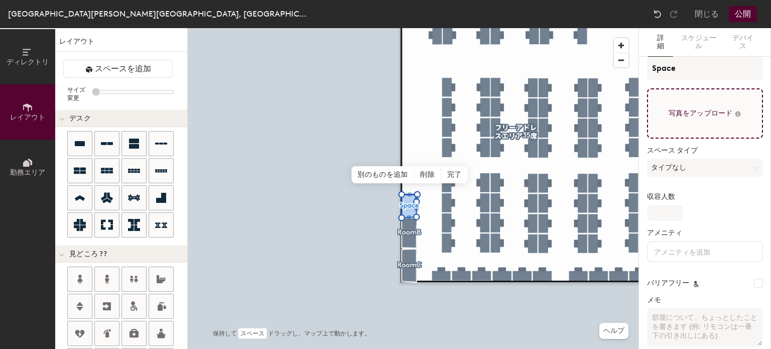
type input "20"
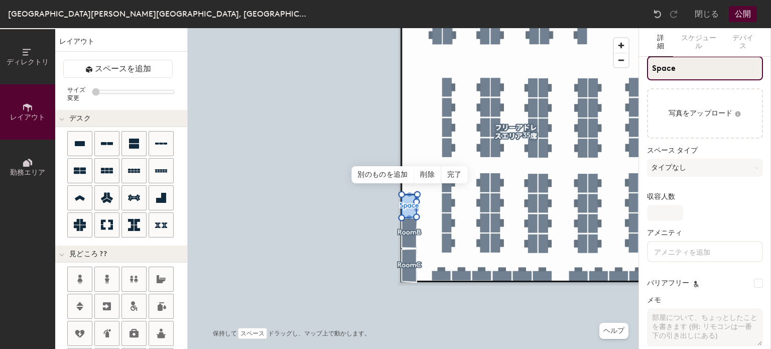
click at [618, 84] on div "ディレクトリ レイアウト 勤務エリア レイアウト スペースを追加 サイズ変更 デスク 見どころ ?? 家具 座席 テーブル ブース 保持して スペース ドラッ…" at bounding box center [385, 188] width 771 height 321
type input "R"
type input "20"
type input "Room"
type input "20"
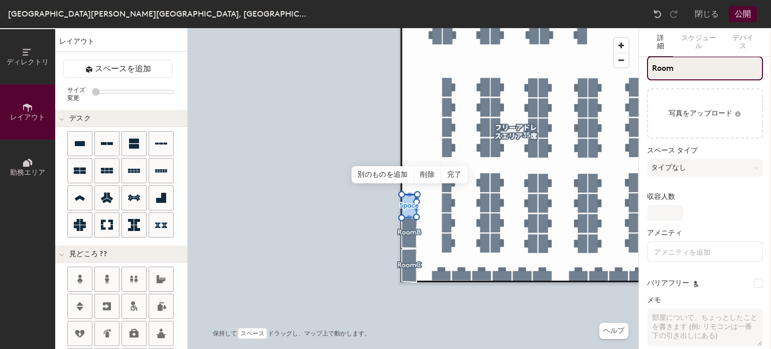
type input "RoomA"
type input "20"
type input "RoomA"
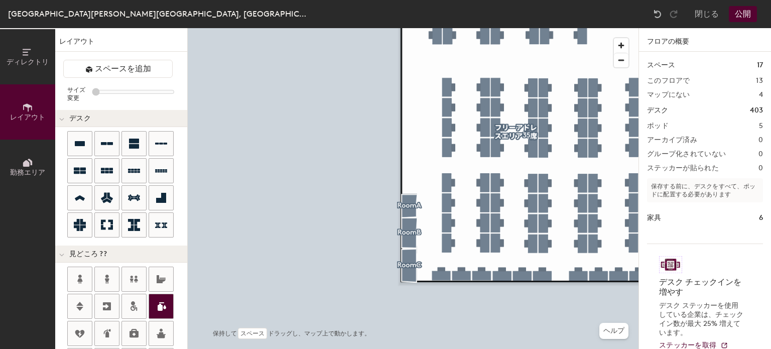
drag, startPoint x: 697, startPoint y: 75, endPoint x: 157, endPoint y: 293, distance: 583.4
click at [152, 293] on div "ディレクトリ レイアウト 勤務エリア レイアウト スペースを追加 サイズ変更 デスク 見どころ ?? 家具 座席 テーブル ブース 保持して スペース ドラッ…" at bounding box center [385, 188] width 771 height 321
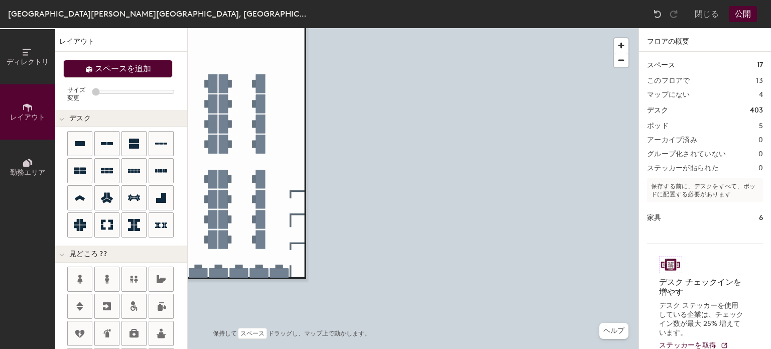
click at [141, 71] on span "スペースを追加" at bounding box center [123, 69] width 56 height 10
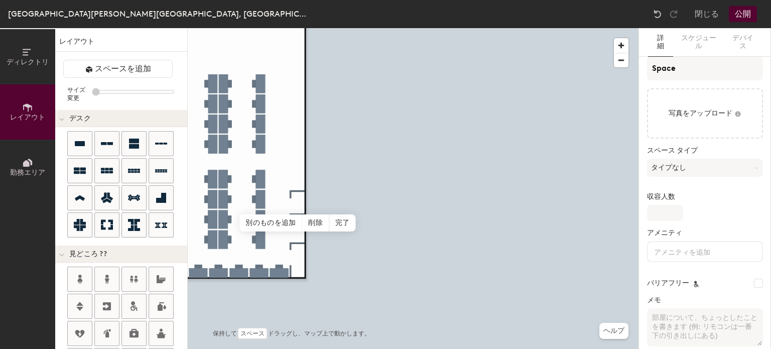
type input "20"
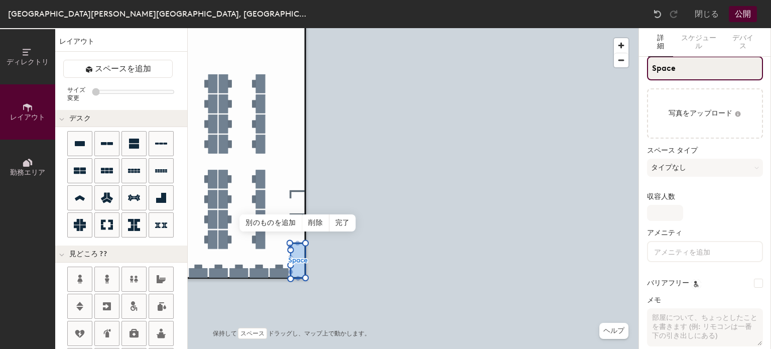
click at [690, 68] on input "Space" at bounding box center [705, 68] width 116 height 24
type input "R"
type input "20"
type input "Ro"
type input "20"
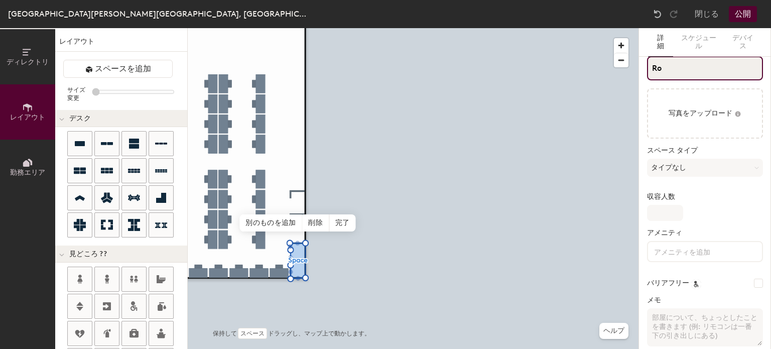
type input "Rom"
type input "20"
type input "Ro"
type input "20"
type input "Room"
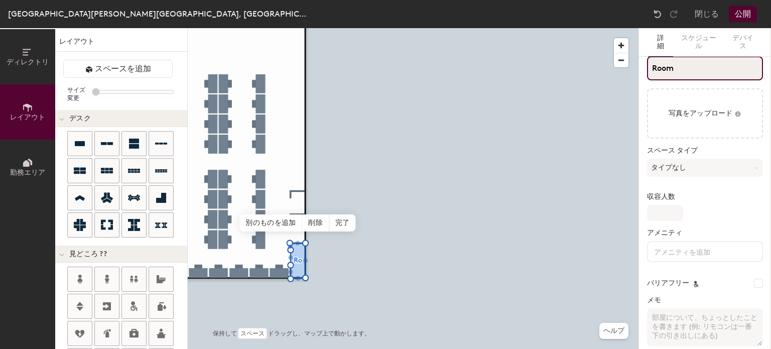
type input "20"
type input "RoomF"
type input "20"
type input "RoomF"
click at [344, 228] on span "完了" at bounding box center [342, 222] width 27 height 17
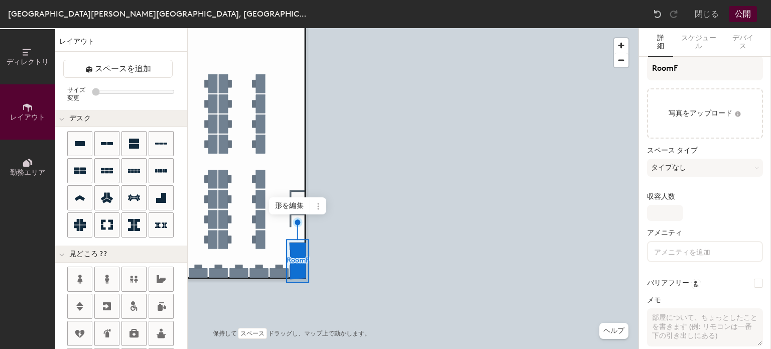
click at [99, 74] on button "スペースを追加" at bounding box center [117, 69] width 109 height 18
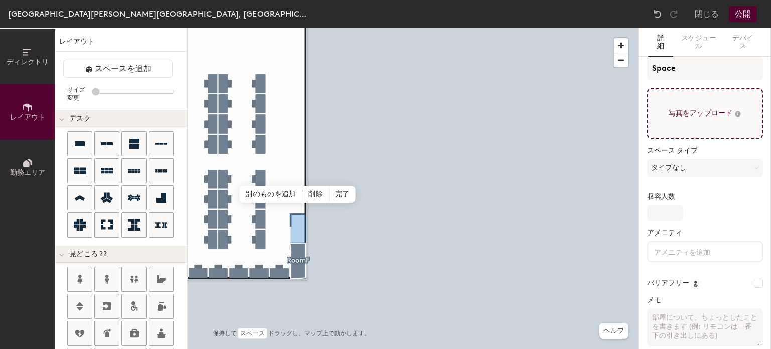
type input "20"
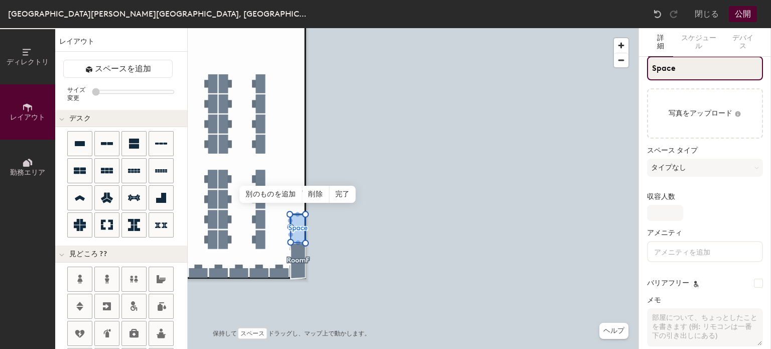
click at [680, 74] on input "Space" at bounding box center [705, 68] width 116 height 24
type input "R"
type input "20"
type input "Roo"
type input "20"
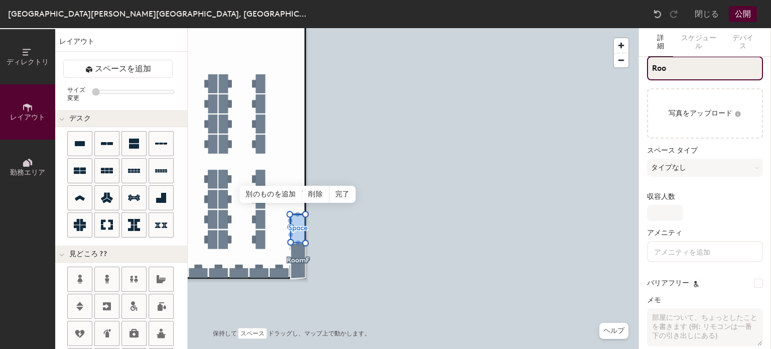
type input "Room"
type input "20"
type input "RoomE"
type input "20"
type input "RoomE"
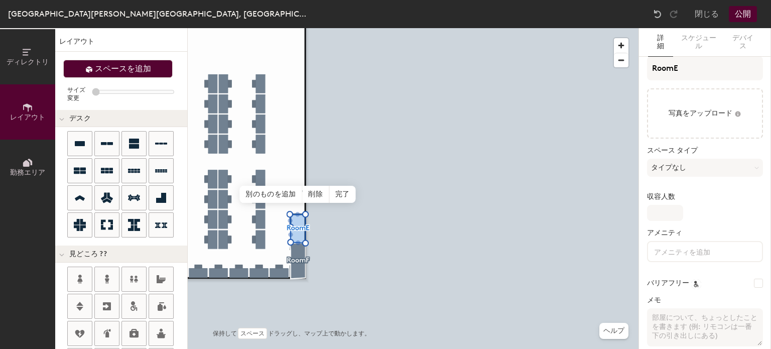
click at [86, 69] on icon at bounding box center [89, 69] width 7 height 7
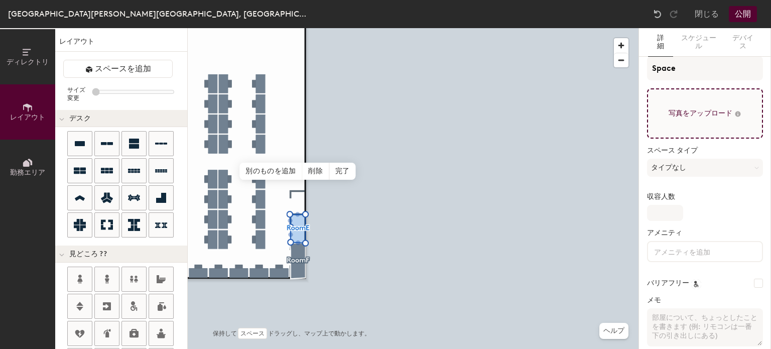
type input "20"
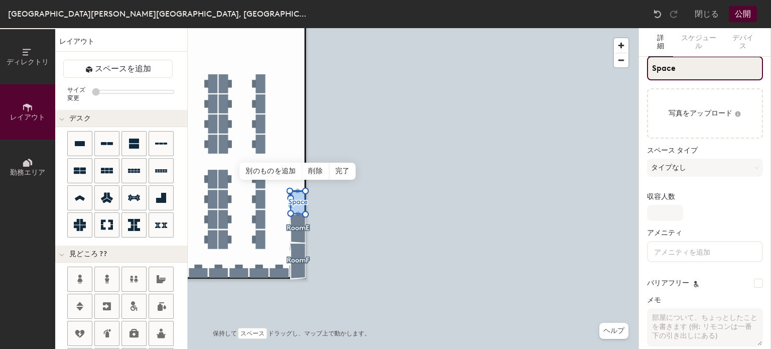
click at [621, 70] on div "ディレクトリ レイアウト 勤務エリア レイアウト スペースを追加 サイズ変更 デスク 見どころ ?? 家具 座席 テーブル ブース 保持して スペース ドラッ…" at bounding box center [385, 188] width 771 height 321
type input "R"
type input "20"
type input "Roo"
type input "20"
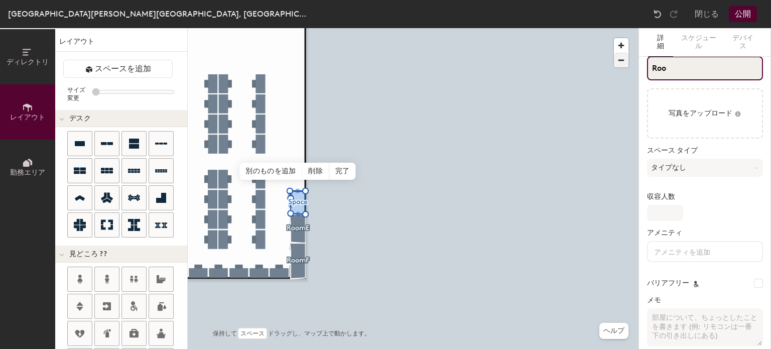
type input "Room"
type input "20"
type input "RoomD"
type input "20"
type input "RoomD"
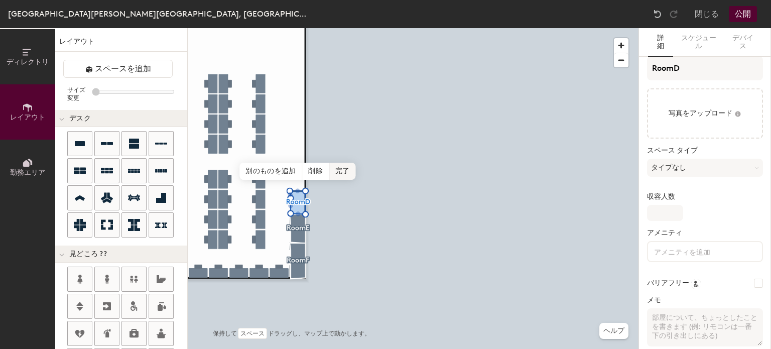
click at [343, 170] on span "完了" at bounding box center [342, 171] width 27 height 17
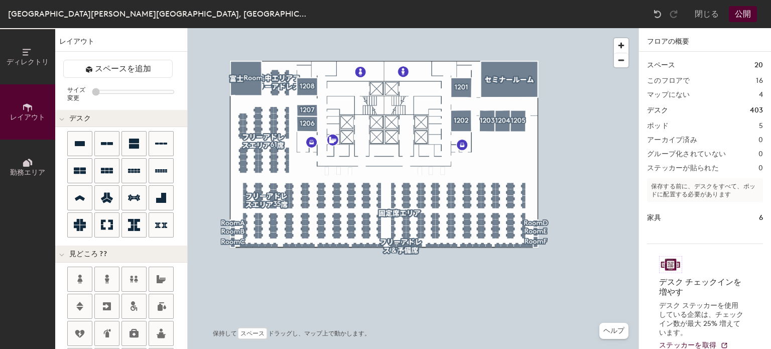
click at [741, 9] on button "公開" at bounding box center [742, 14] width 28 height 16
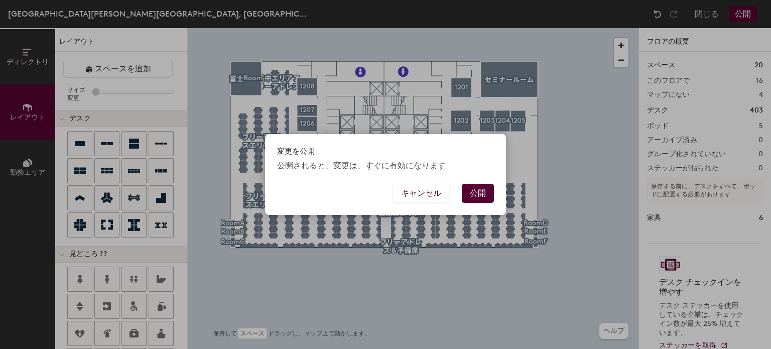
click at [480, 189] on button "公開" at bounding box center [478, 193] width 32 height 19
type input "20"
